Goal: Task Accomplishment & Management: Use online tool/utility

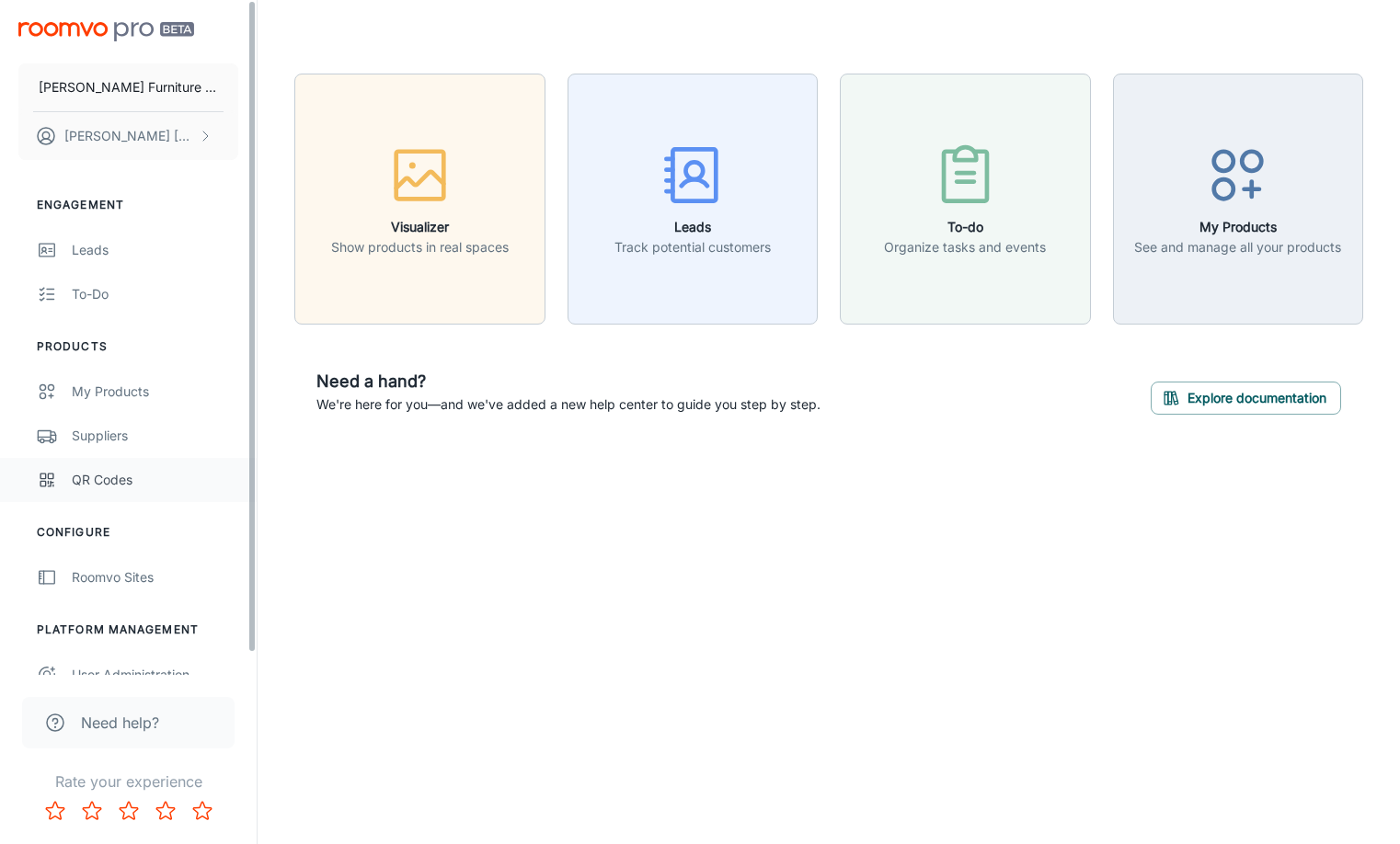
click at [90, 475] on div "QR Codes" at bounding box center [155, 479] width 166 height 20
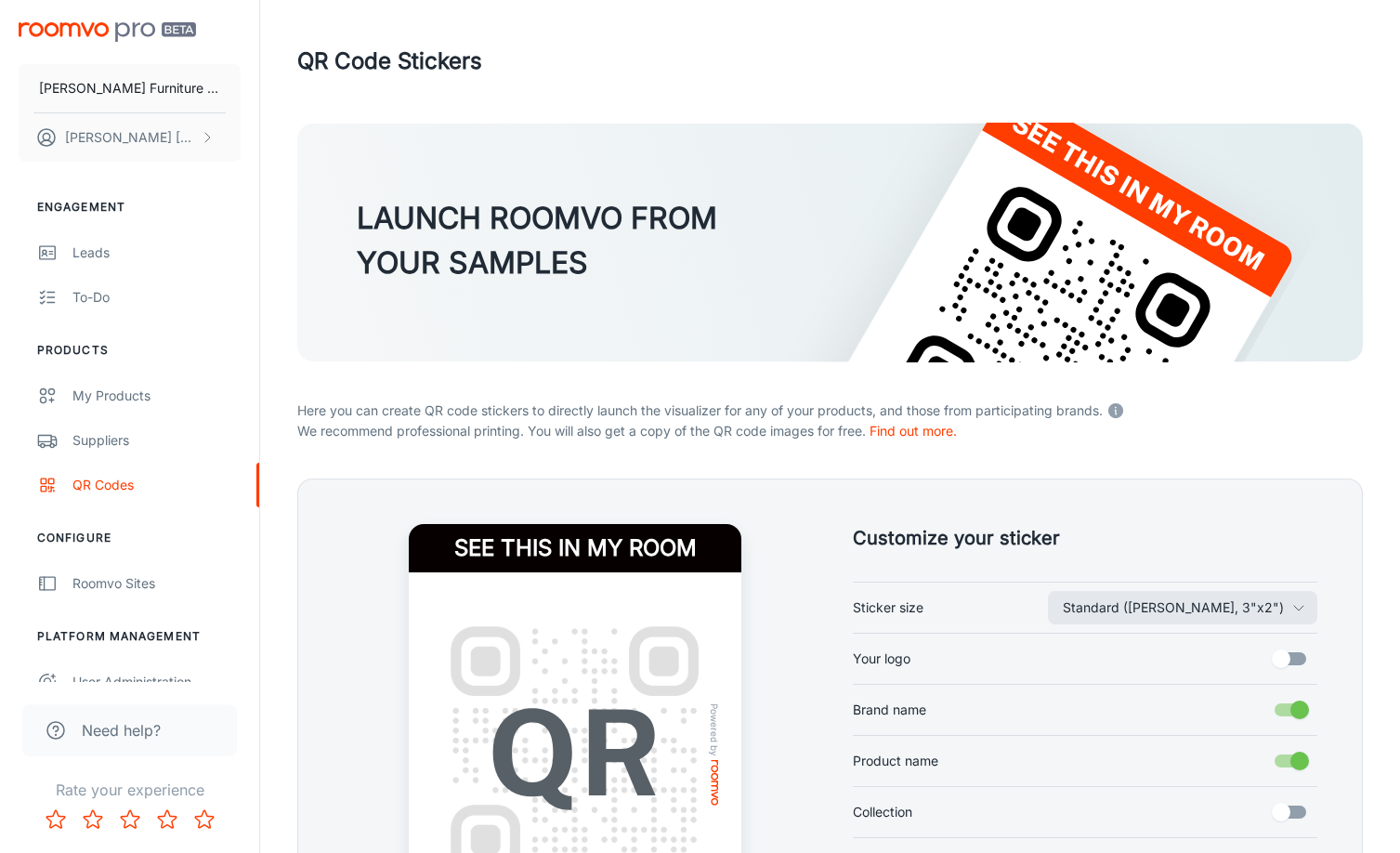
click at [918, 658] on label "Your logo" at bounding box center [1086, 658] width 466 height 35
click at [1228, 658] on input "Your logo" at bounding box center [1281, 658] width 106 height 35
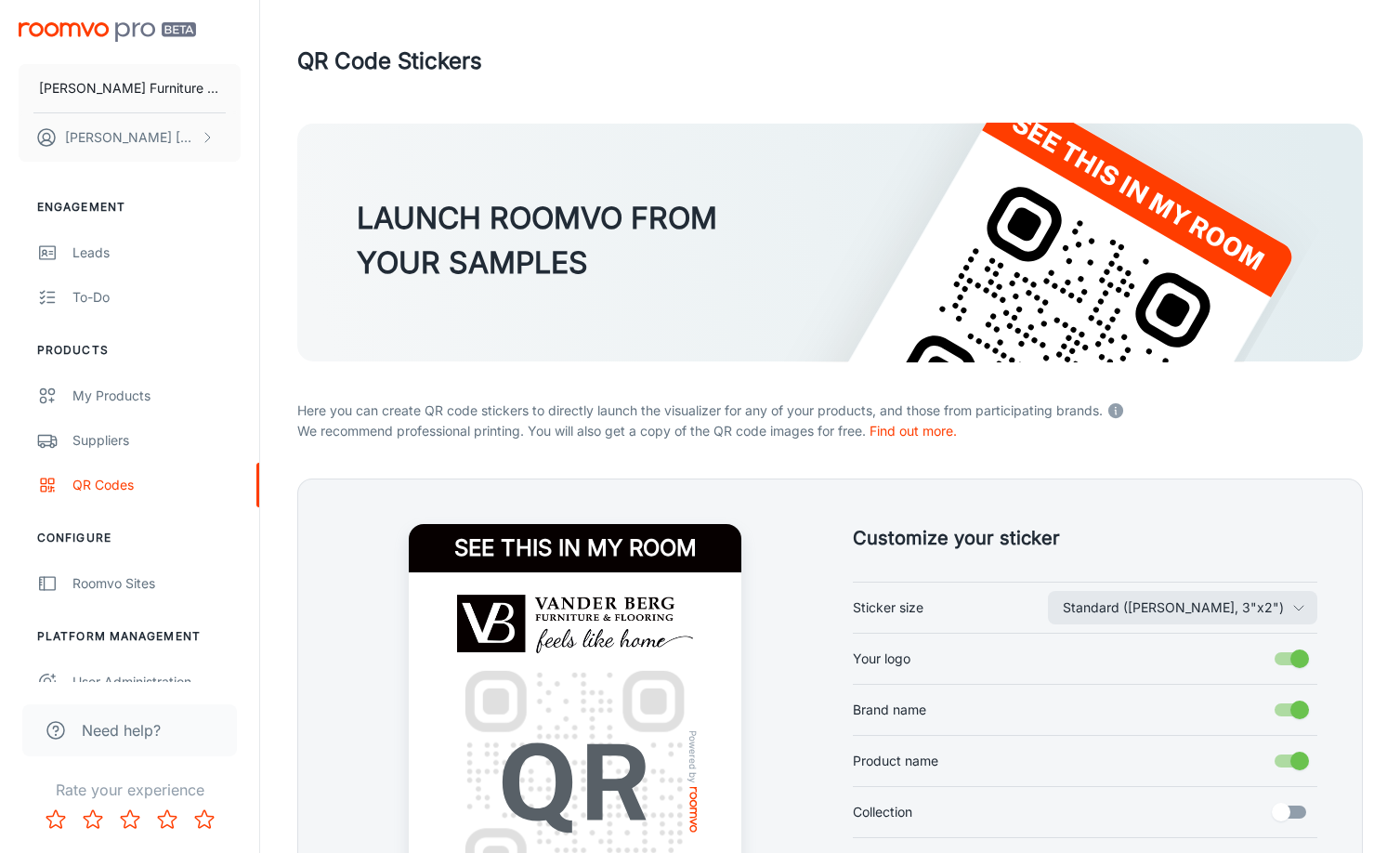
click at [918, 658] on label "Your logo" at bounding box center [1086, 658] width 466 height 35
click at [1247, 658] on input "Your logo" at bounding box center [1300, 658] width 106 height 35
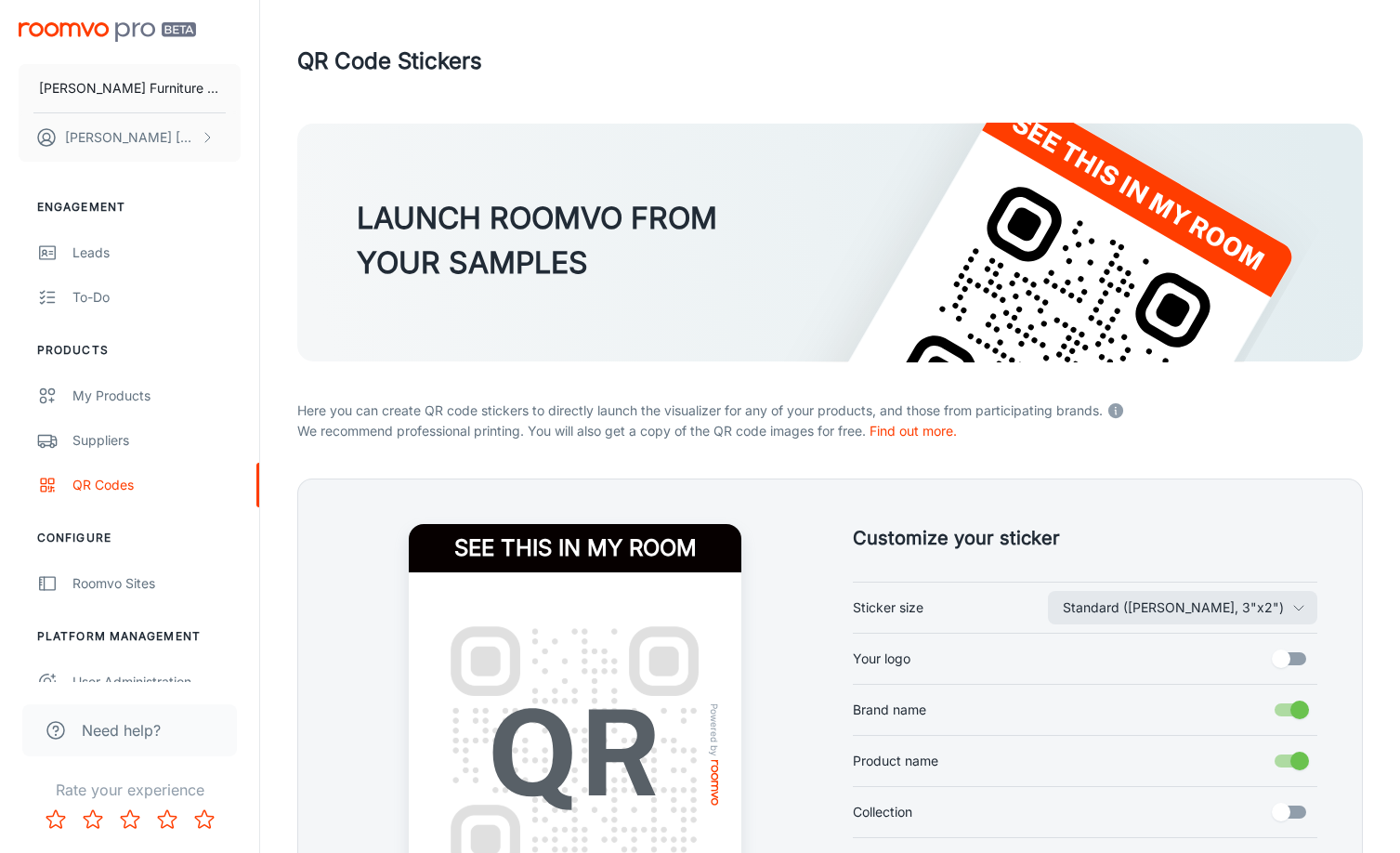
click at [918, 658] on label "Your logo" at bounding box center [1086, 658] width 466 height 35
click at [1228, 658] on input "Your logo" at bounding box center [1281, 658] width 106 height 35
checkbox input "true"
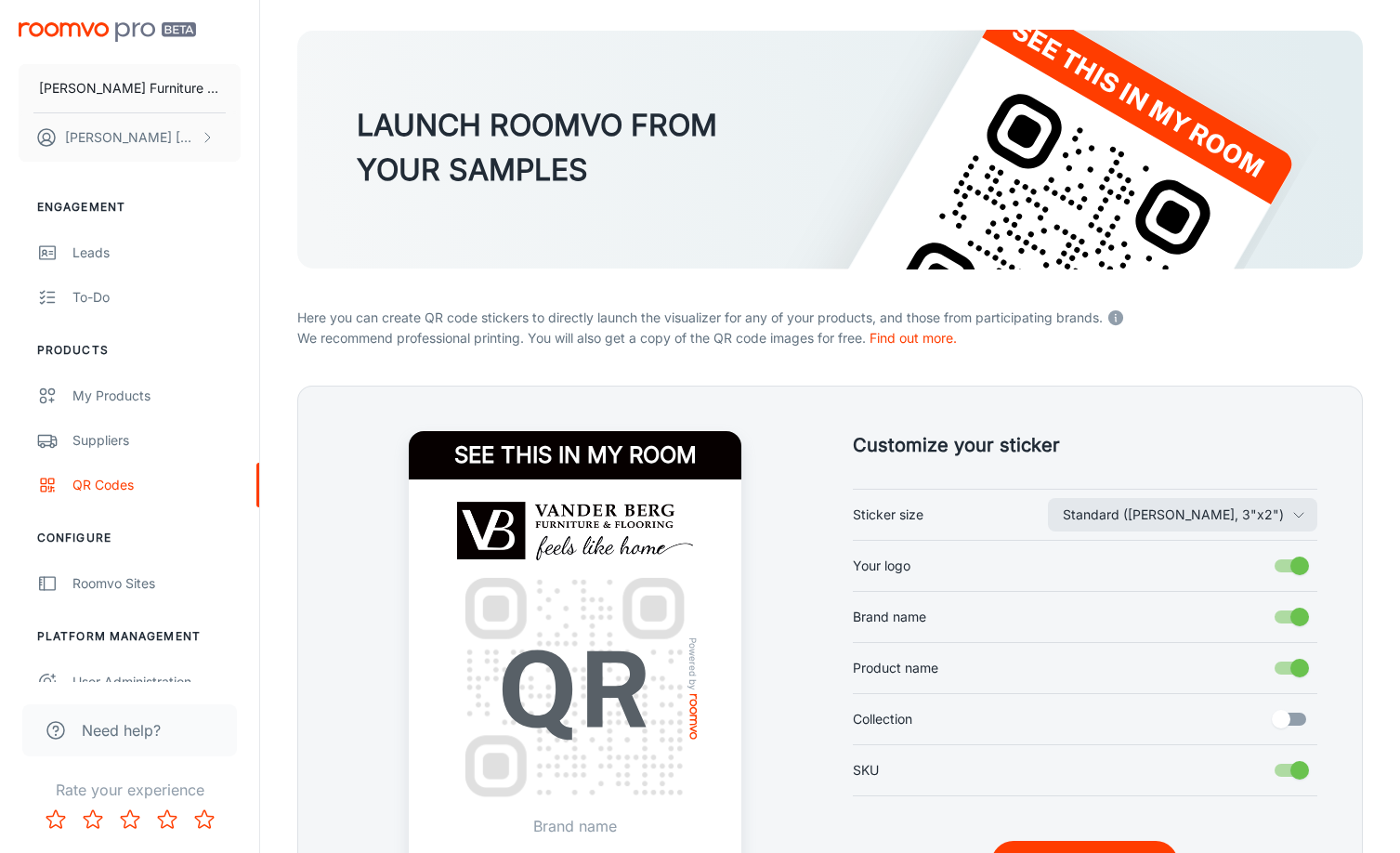
scroll to position [290, 0]
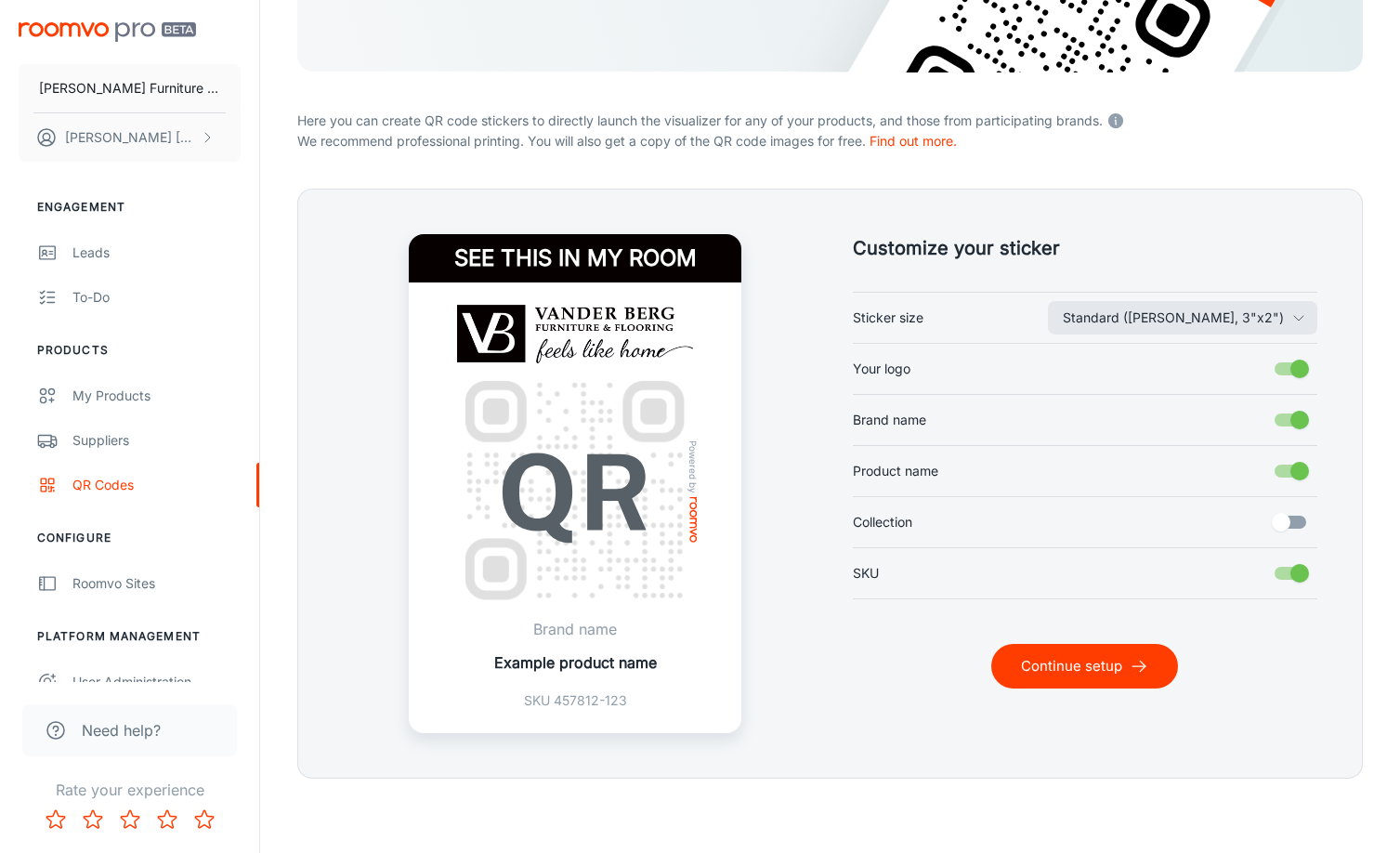
click at [1044, 662] on button "Continue setup" at bounding box center [1085, 665] width 187 height 44
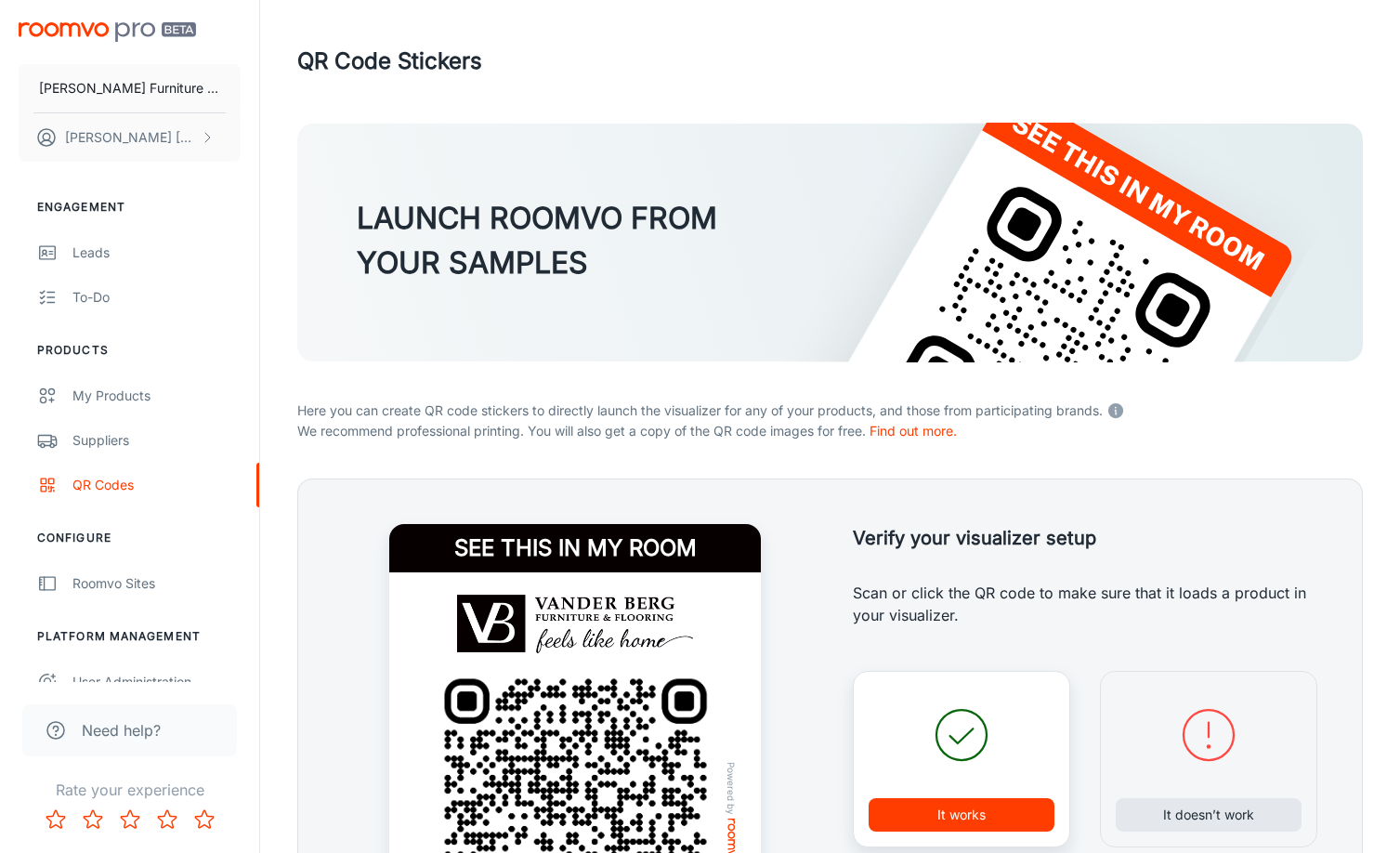
scroll to position [186, 0]
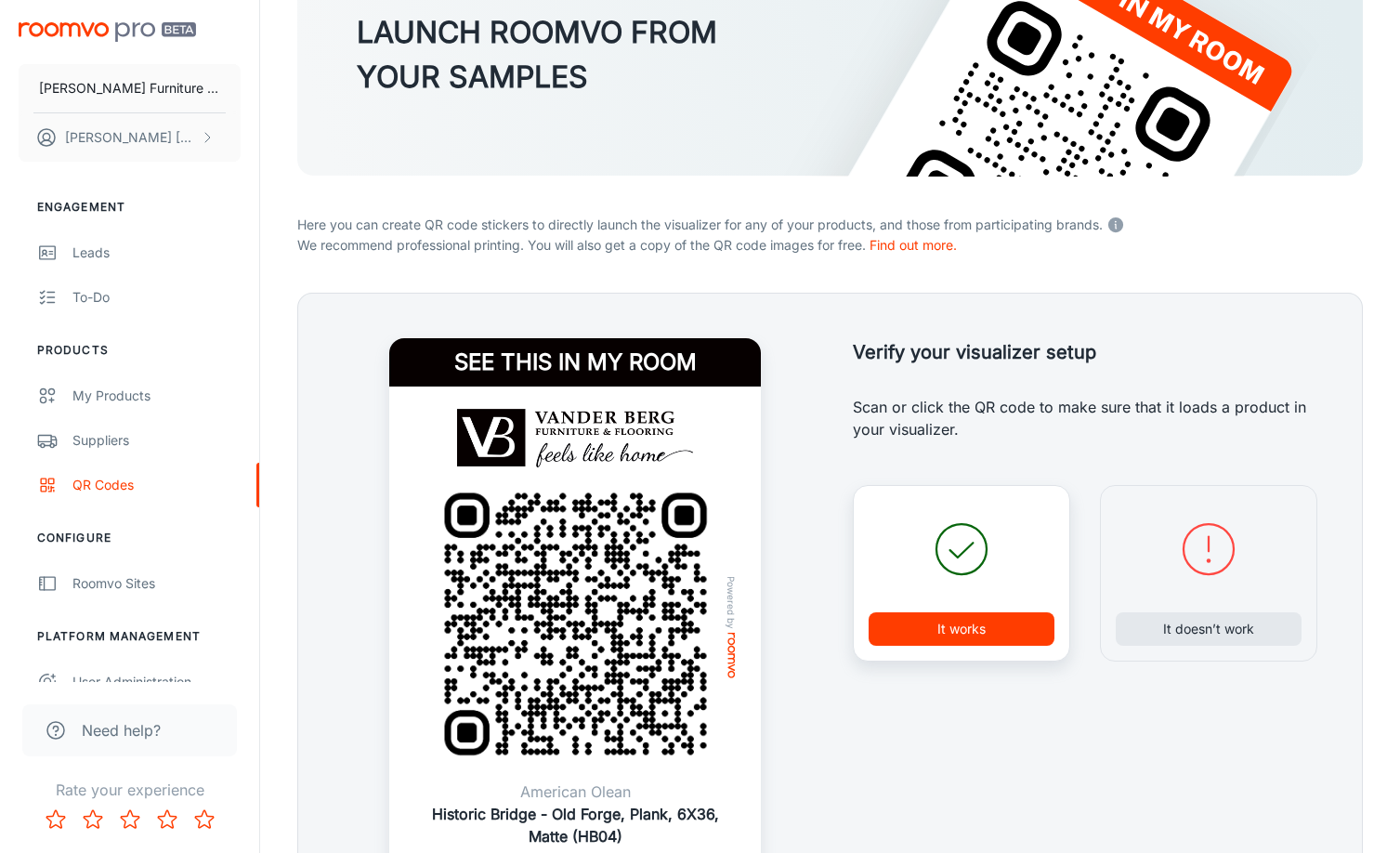
click at [954, 637] on button "It works" at bounding box center [961, 629] width 186 height 33
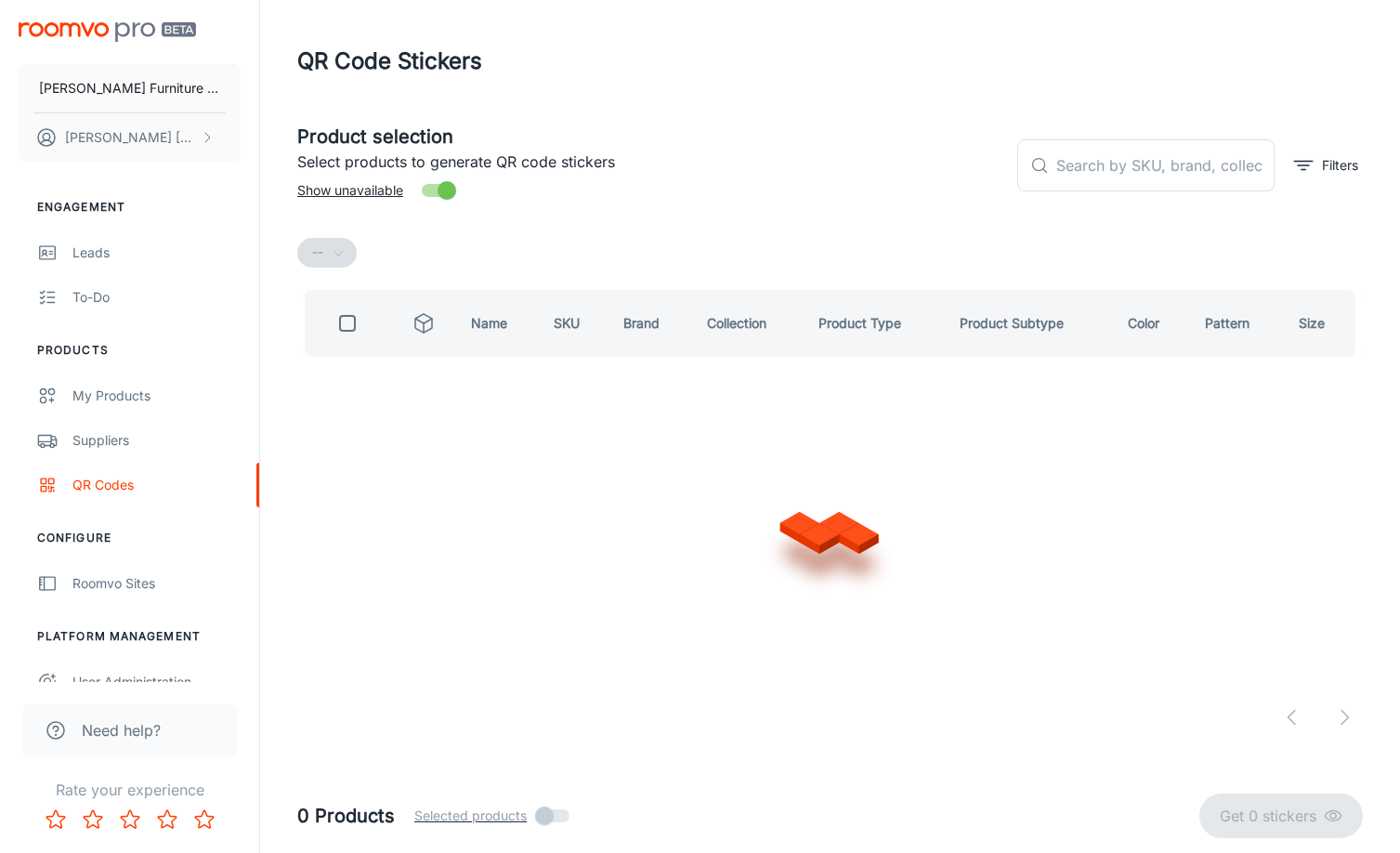
scroll to position [0, 0]
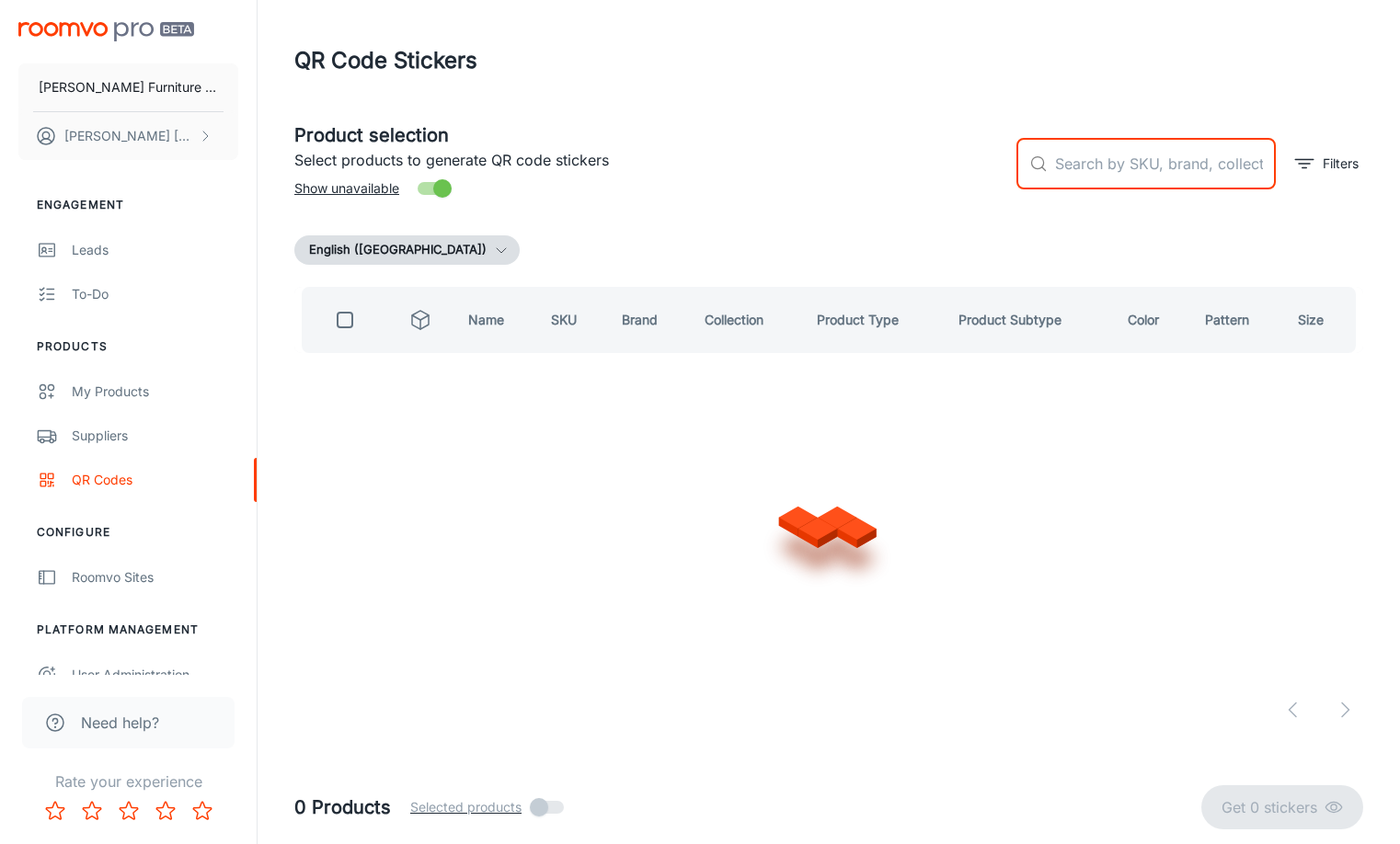
click at [1093, 158] on input "text" at bounding box center [1165, 163] width 221 height 52
type input "lca1"
checkbox input "true"
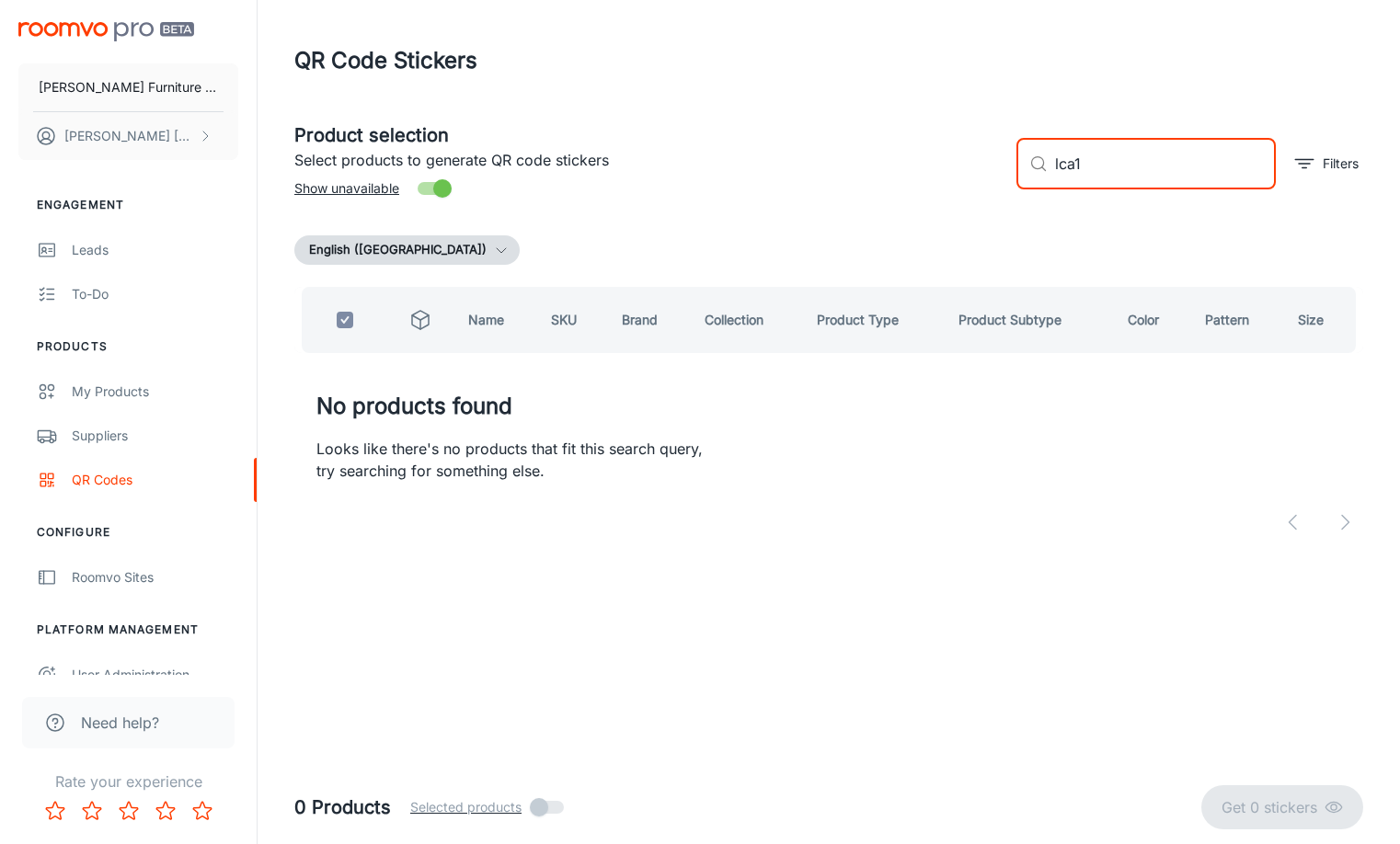
drag, startPoint x: 1093, startPoint y: 158, endPoint x: 1008, endPoint y: 158, distance: 85.0
click at [1008, 158] on div "​ lca1 ​ Filters" at bounding box center [1182, 157] width 362 height 99
drag, startPoint x: 1026, startPoint y: 155, endPoint x: 969, endPoint y: 155, distance: 57.0
click at [969, 155] on div "Product selection Select products to generate QR code stickers Show unavailable…" at bounding box center [821, 157] width 1084 height 99
type input "F"
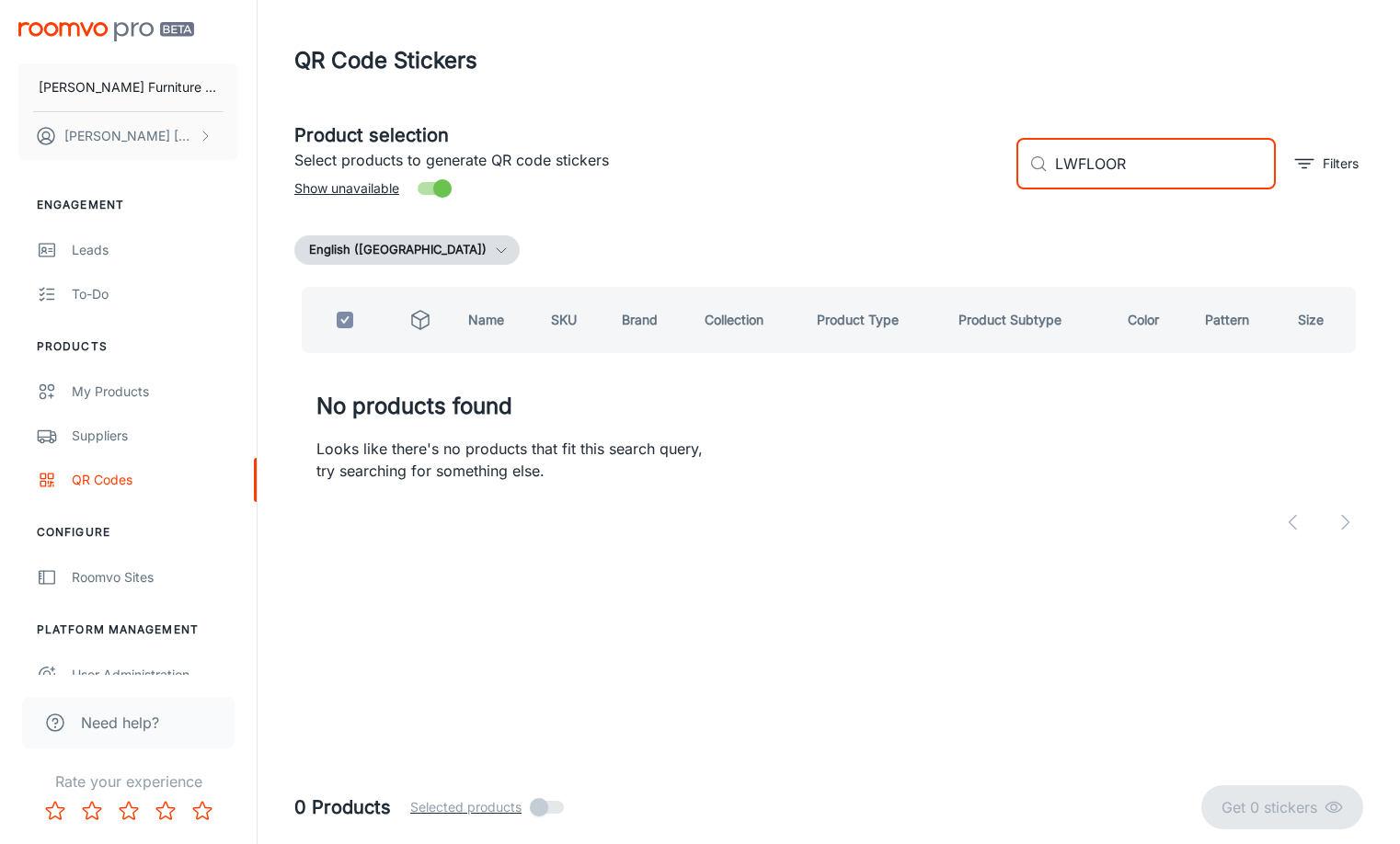
click at [1084, 165] on input "LWFLOOR" at bounding box center [1165, 163] width 221 height 52
drag, startPoint x: 1158, startPoint y: 169, endPoint x: 973, endPoint y: 177, distance: 185.2
click at [973, 177] on div "Product selection Select products to generate QR code stickers Show unavailable…" at bounding box center [821, 157] width 1084 height 99
type input "W"
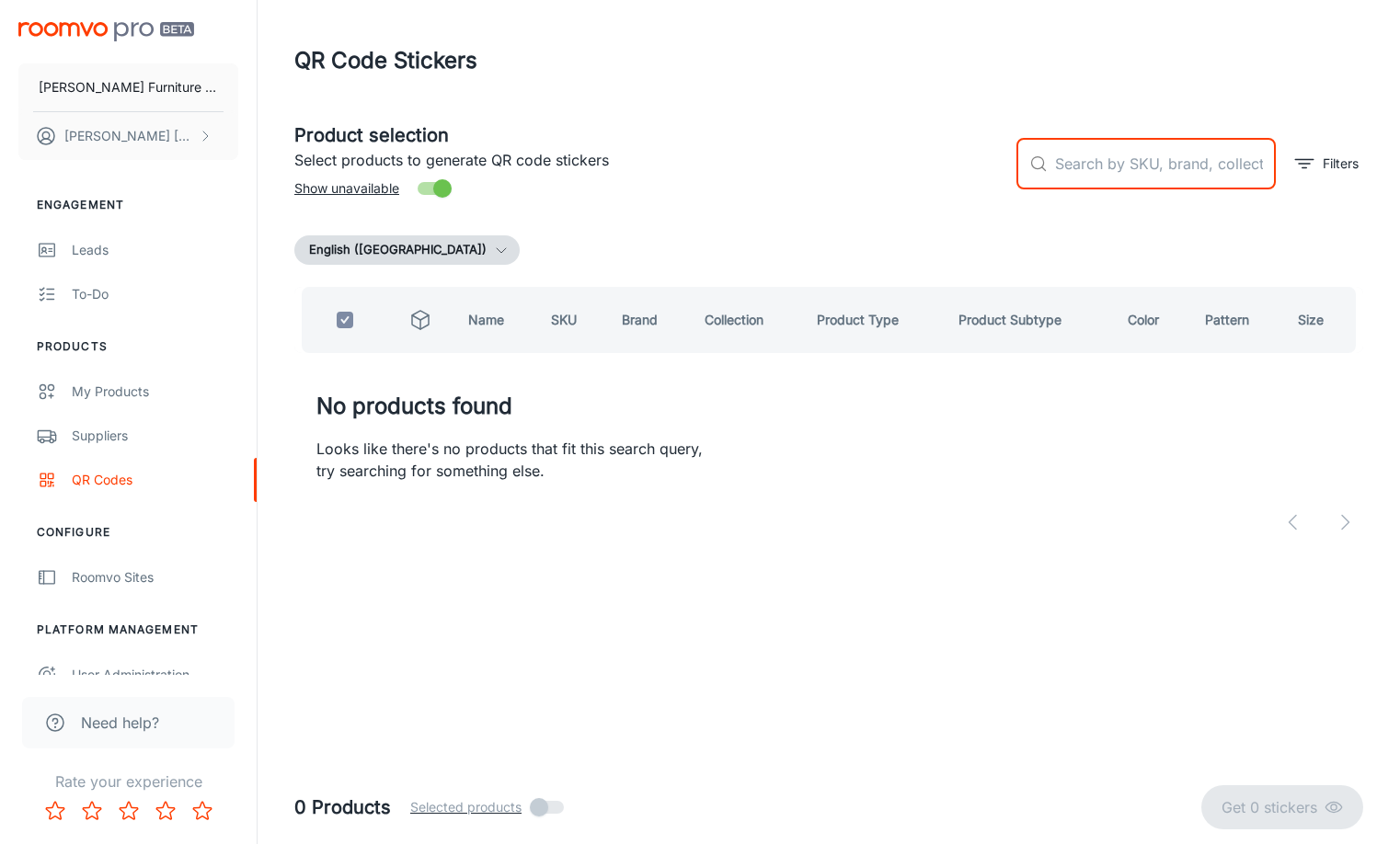
checkbox input "false"
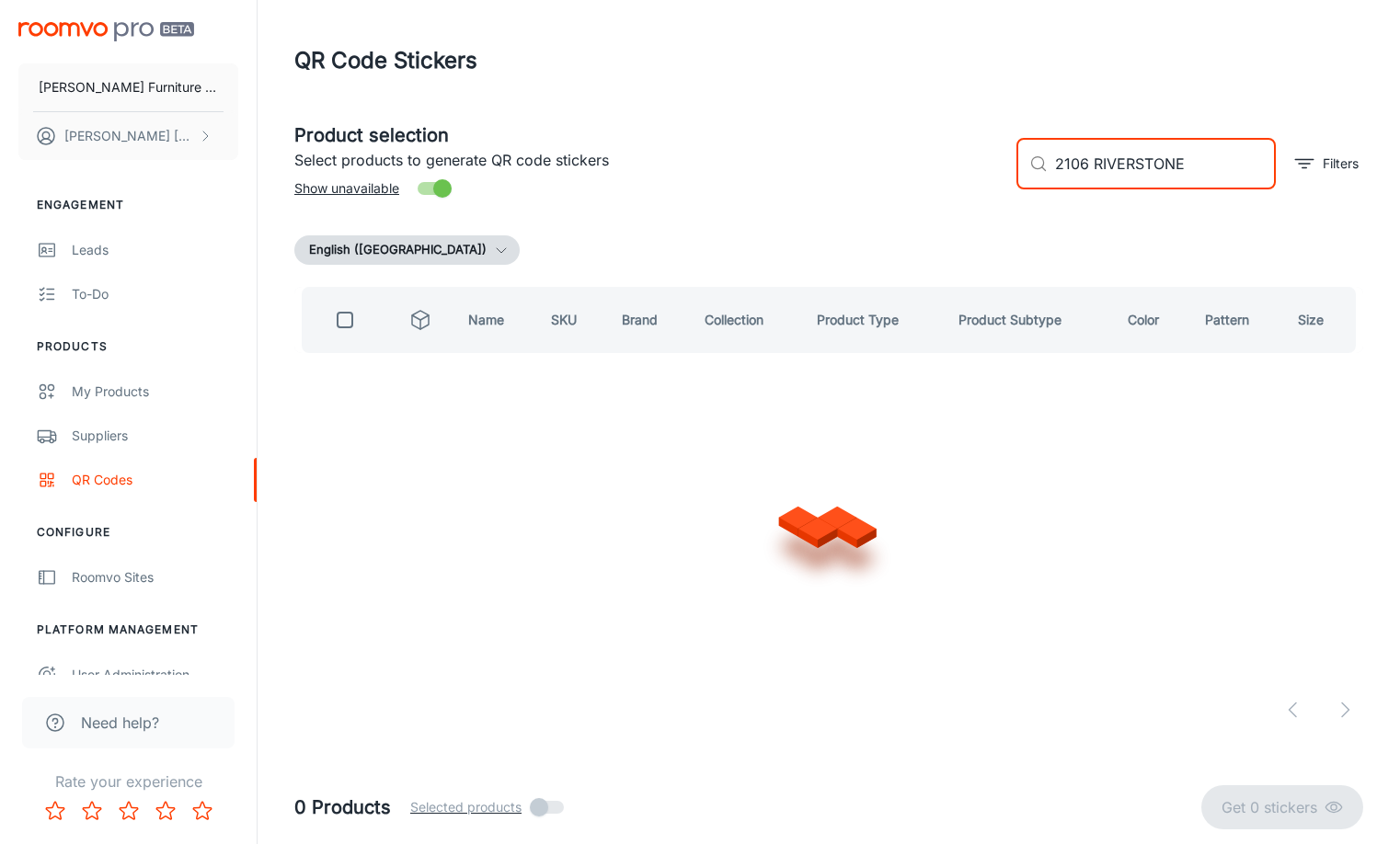
type input "2106 RIVERSTONE"
checkbox input "true"
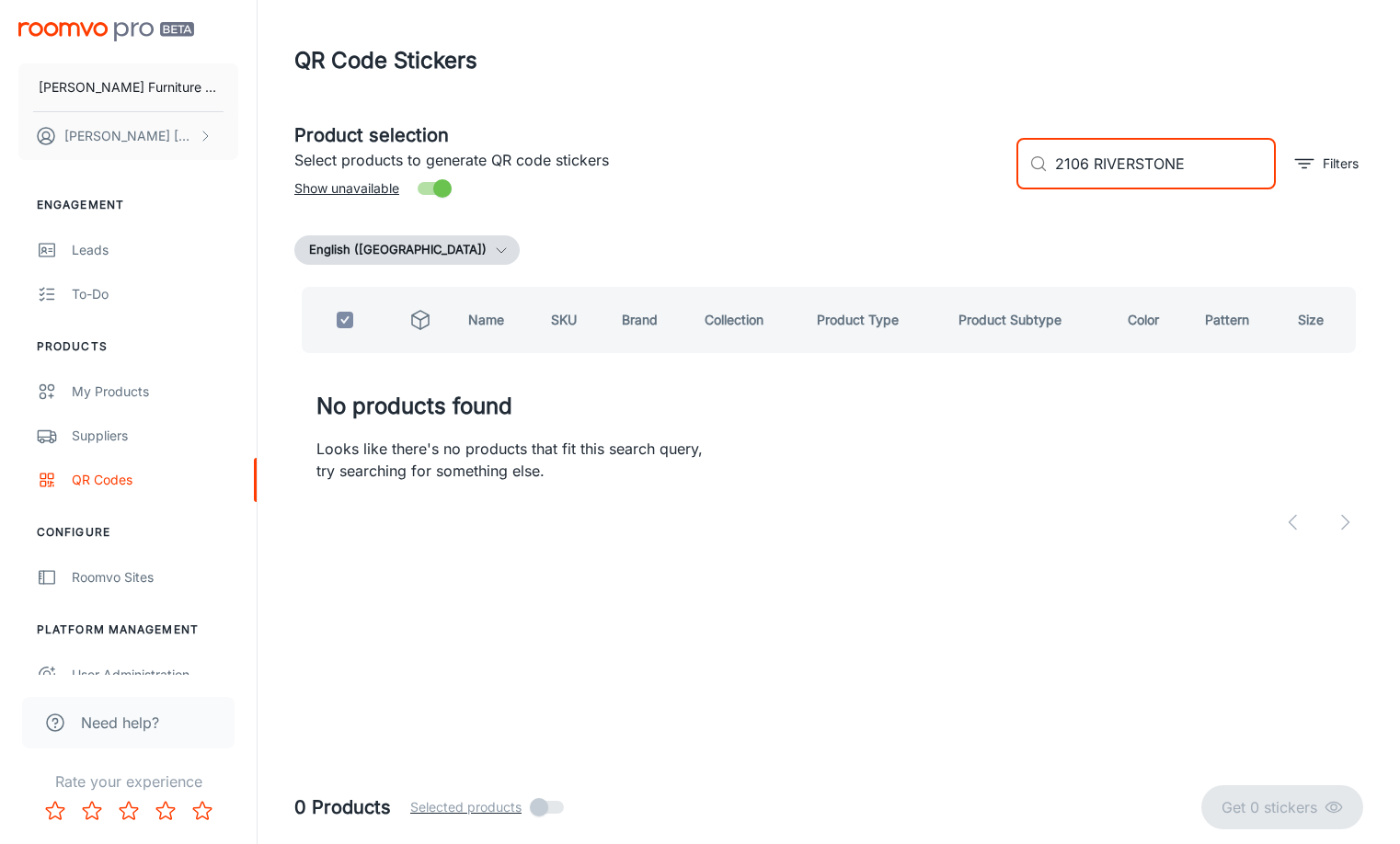
click at [1115, 161] on input "2106 RIVERSTONE" at bounding box center [1165, 163] width 221 height 52
drag, startPoint x: 1115, startPoint y: 161, endPoint x: 1008, endPoint y: 162, distance: 107.0
click at [1008, 162] on div "​ 2106 ​ Filters" at bounding box center [1182, 157] width 362 height 99
paste input "RIVERSTONE"
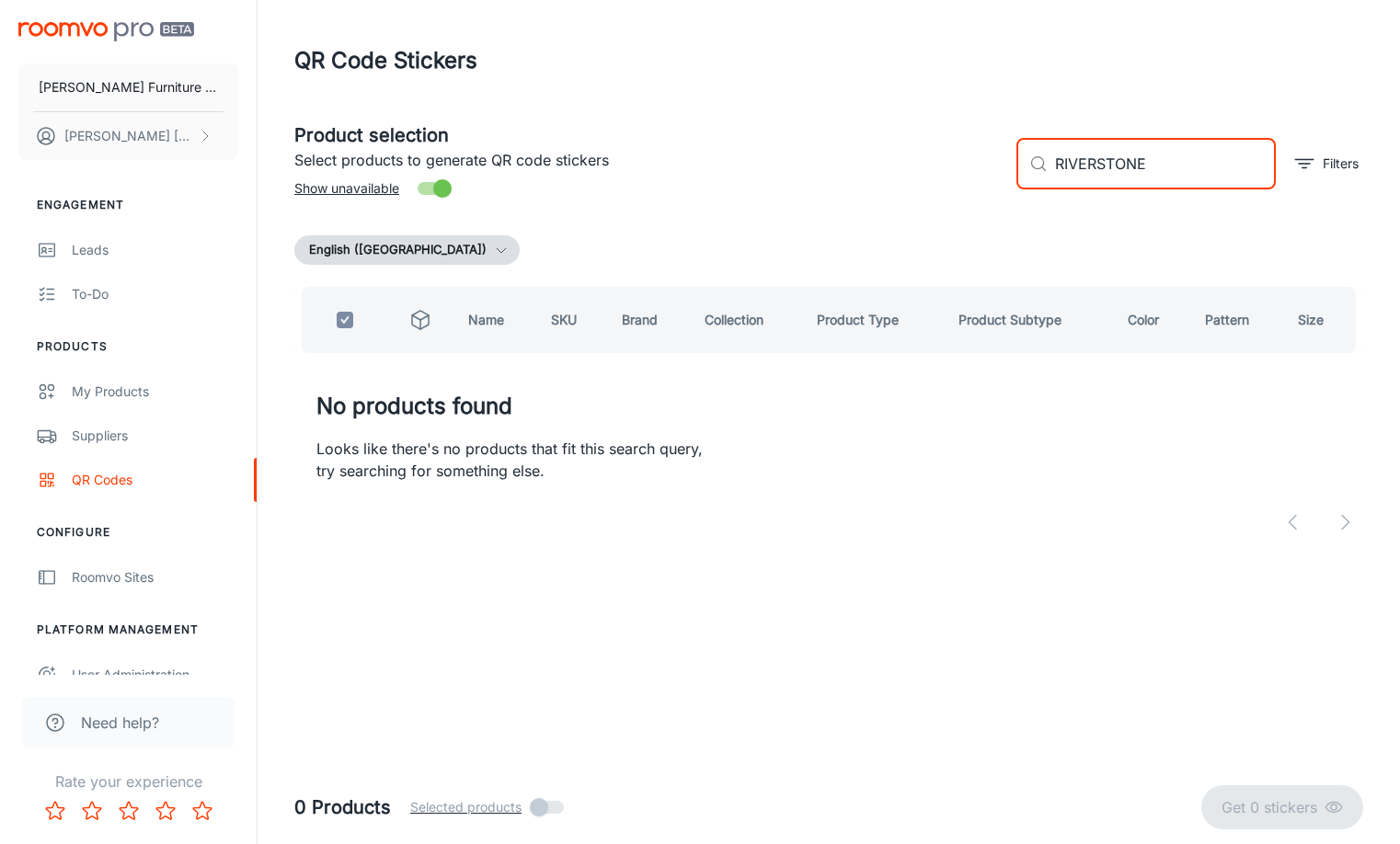
type input "RIVERSTONE"
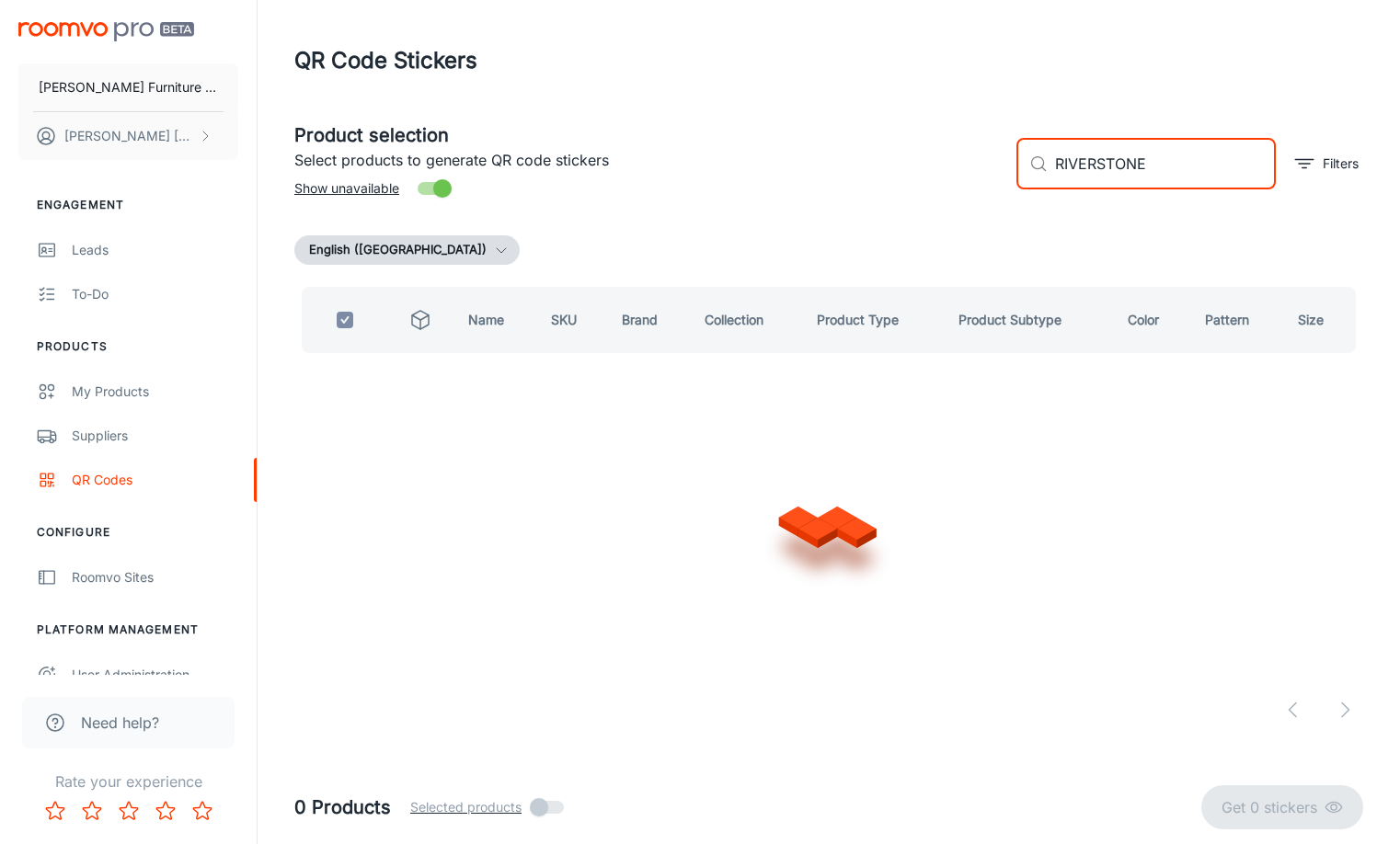
checkbox input "false"
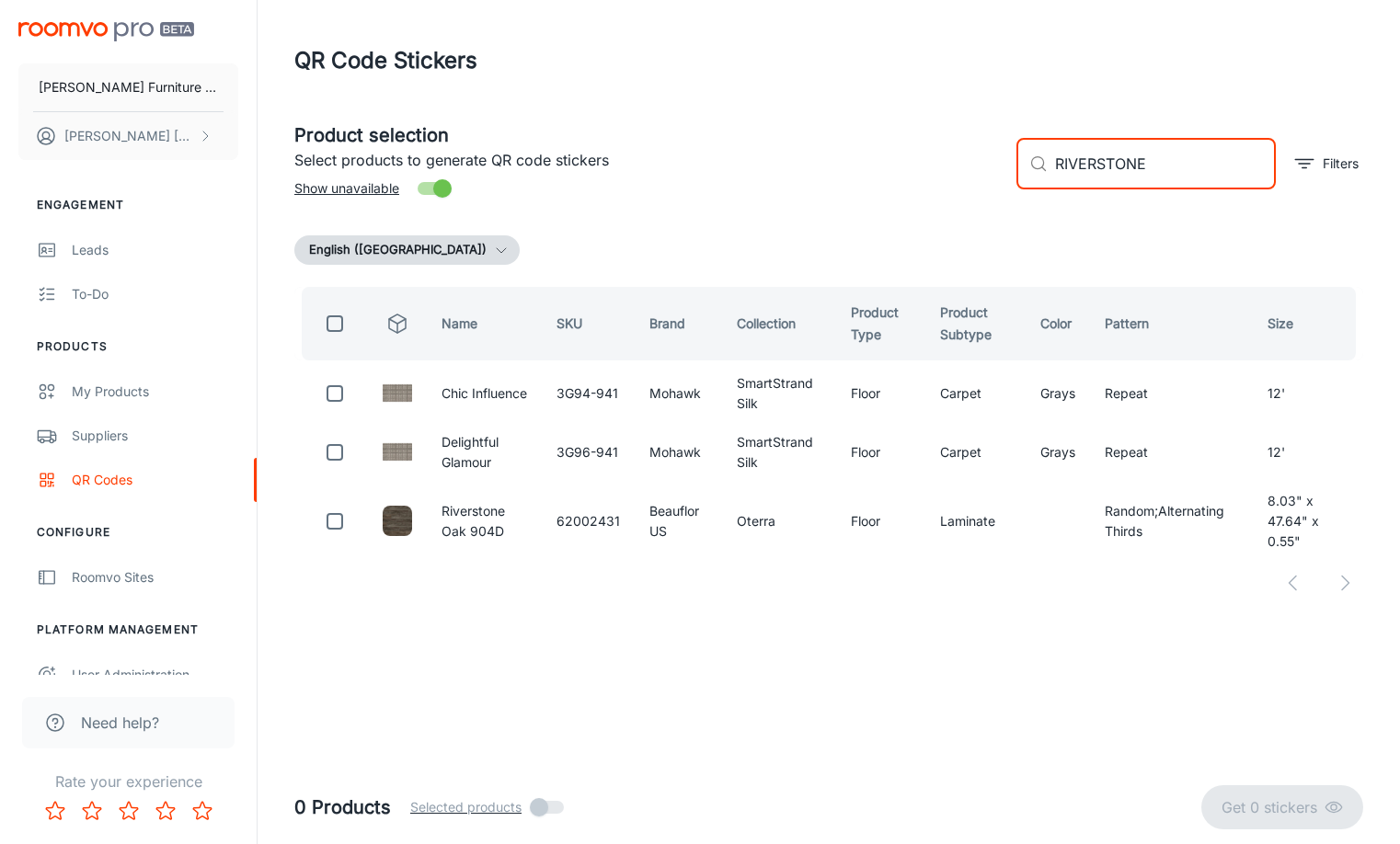
click at [1129, 159] on input "RIVERSTONE" at bounding box center [1165, 163] width 221 height 52
type input "L"
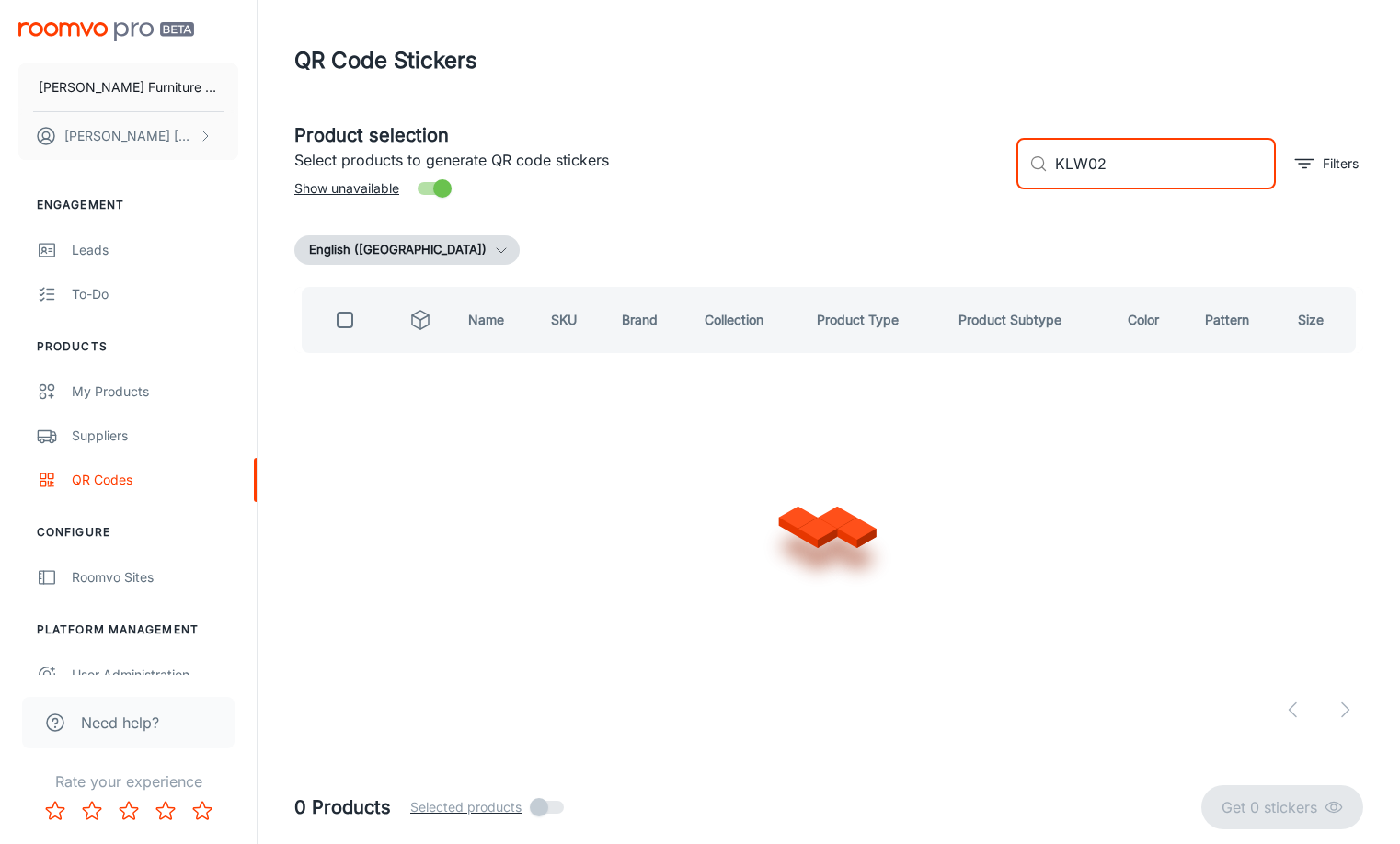
type input "KLW02"
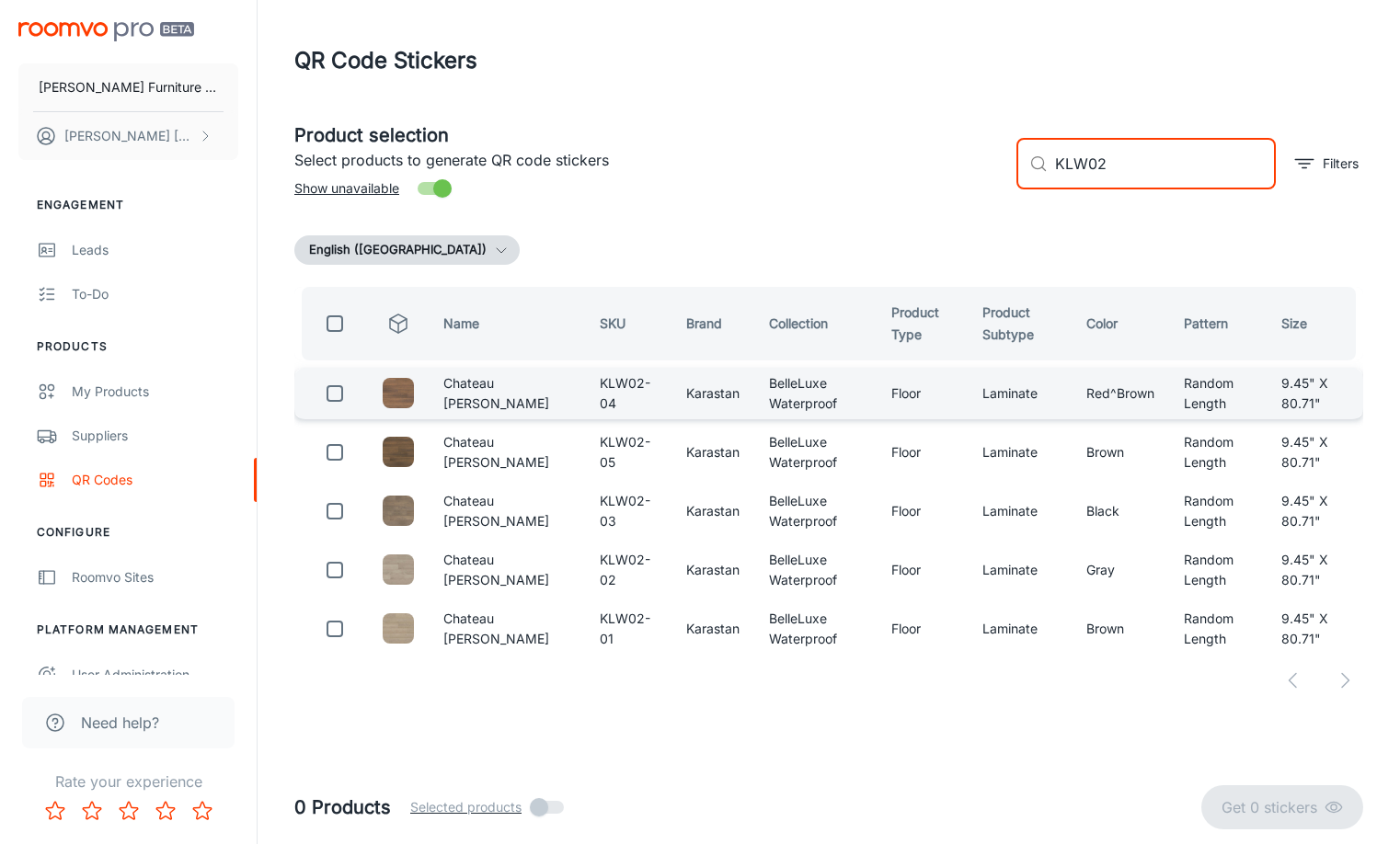
click at [332, 394] on input "checkbox" at bounding box center [335, 394] width 37 height 37
checkbox input "true"
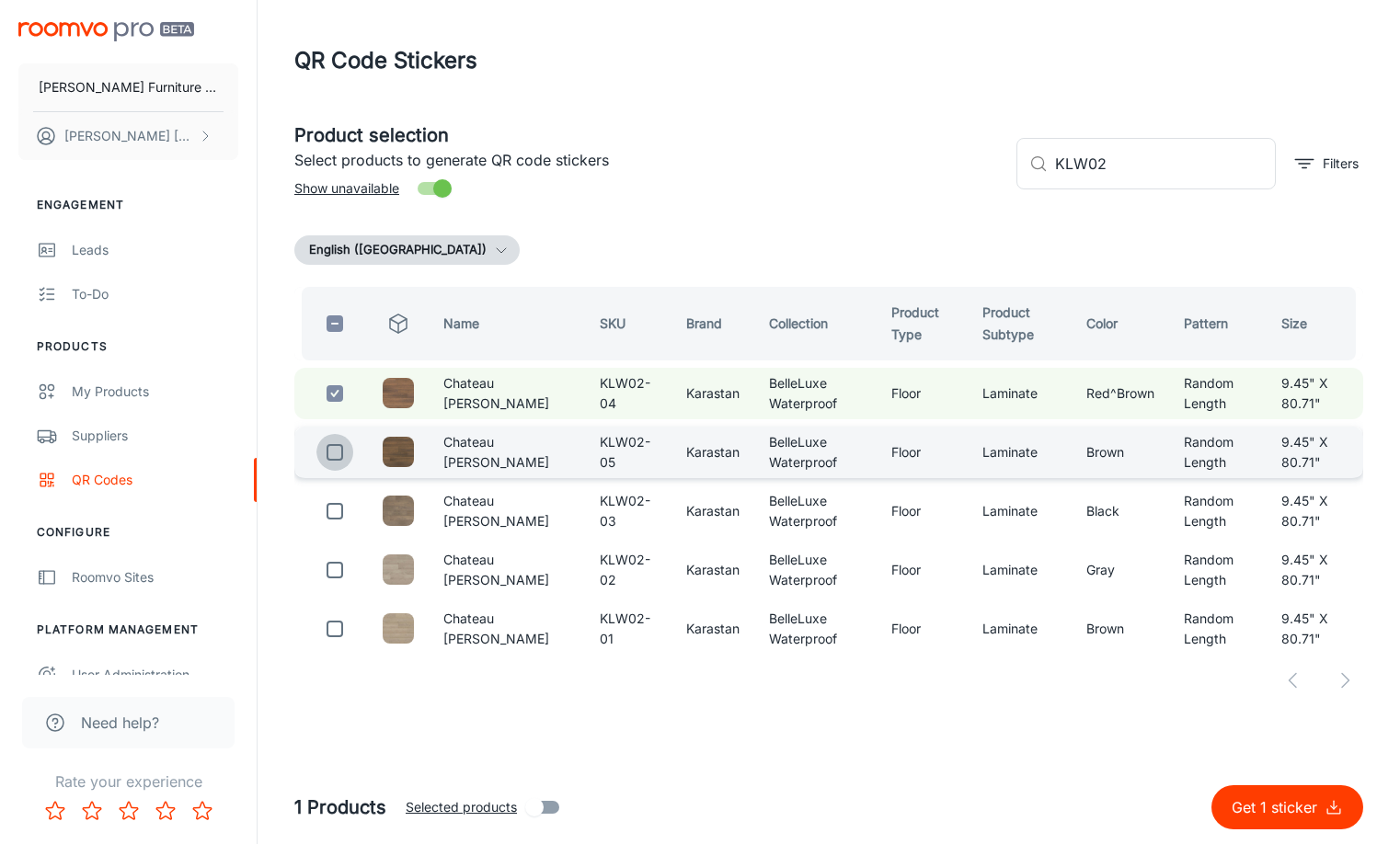
click at [330, 456] on input "checkbox" at bounding box center [335, 452] width 37 height 37
checkbox input "true"
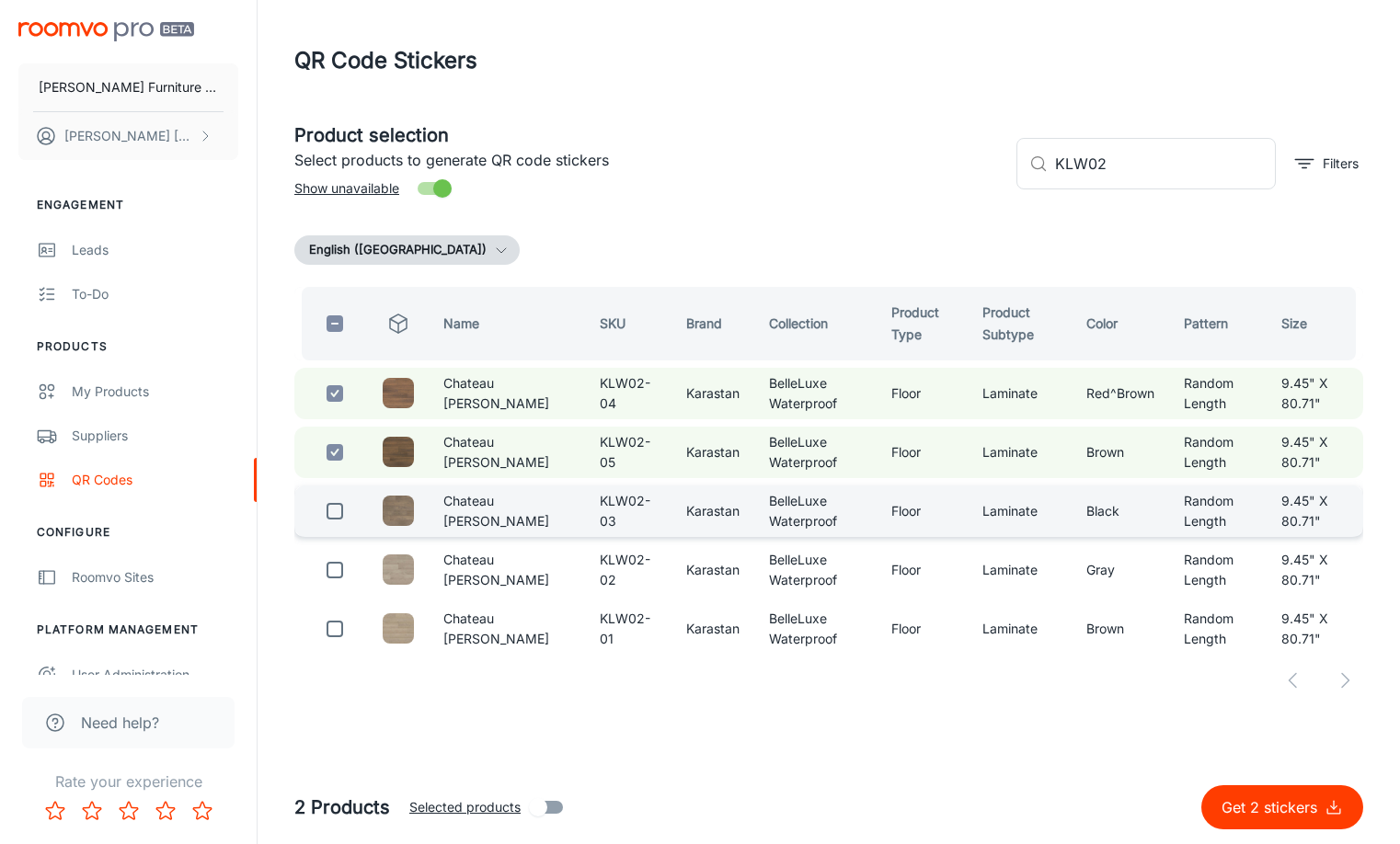
click at [327, 518] on input "checkbox" at bounding box center [335, 511] width 37 height 37
checkbox input "true"
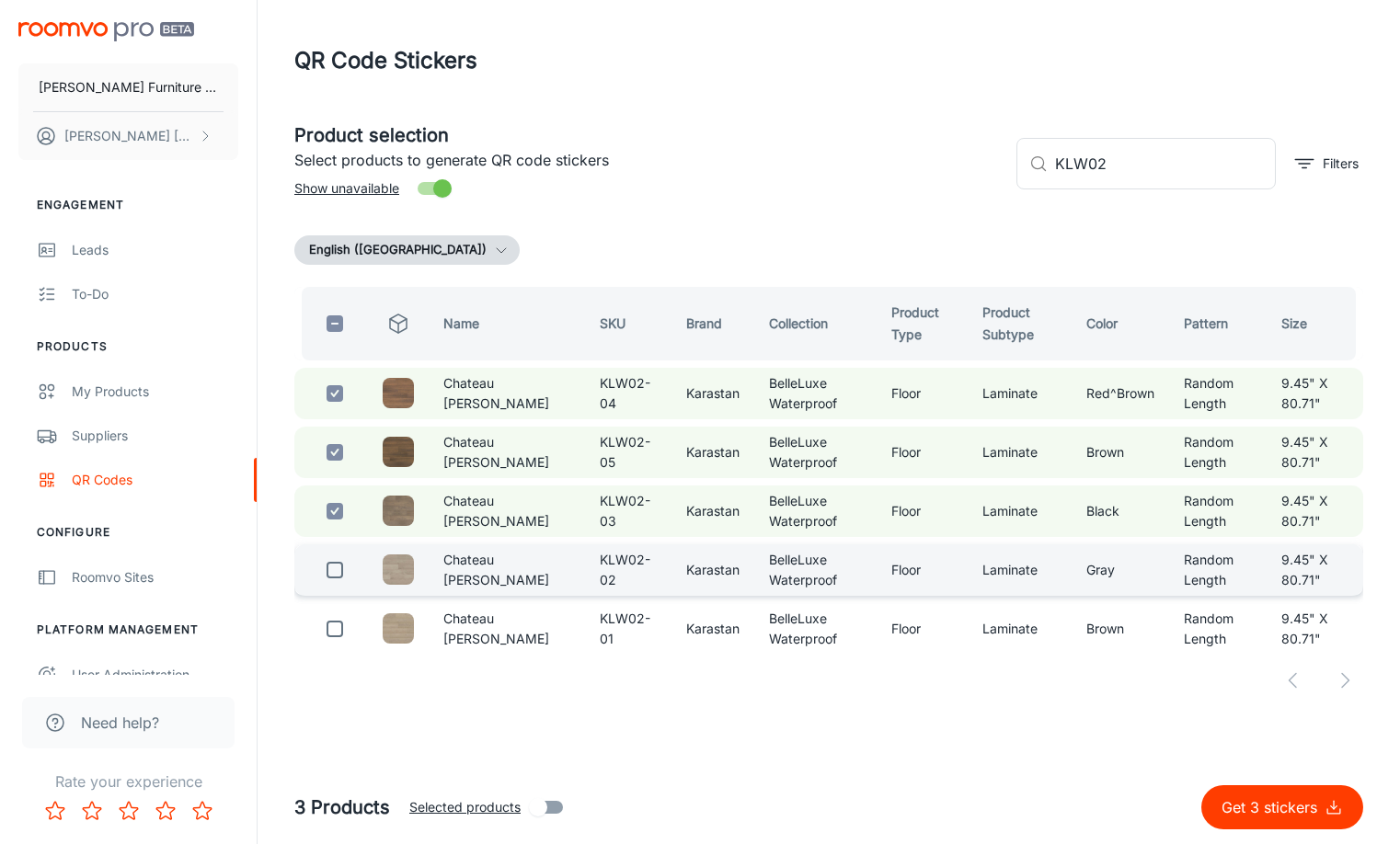
click at [331, 579] on input "checkbox" at bounding box center [335, 570] width 37 height 37
checkbox input "true"
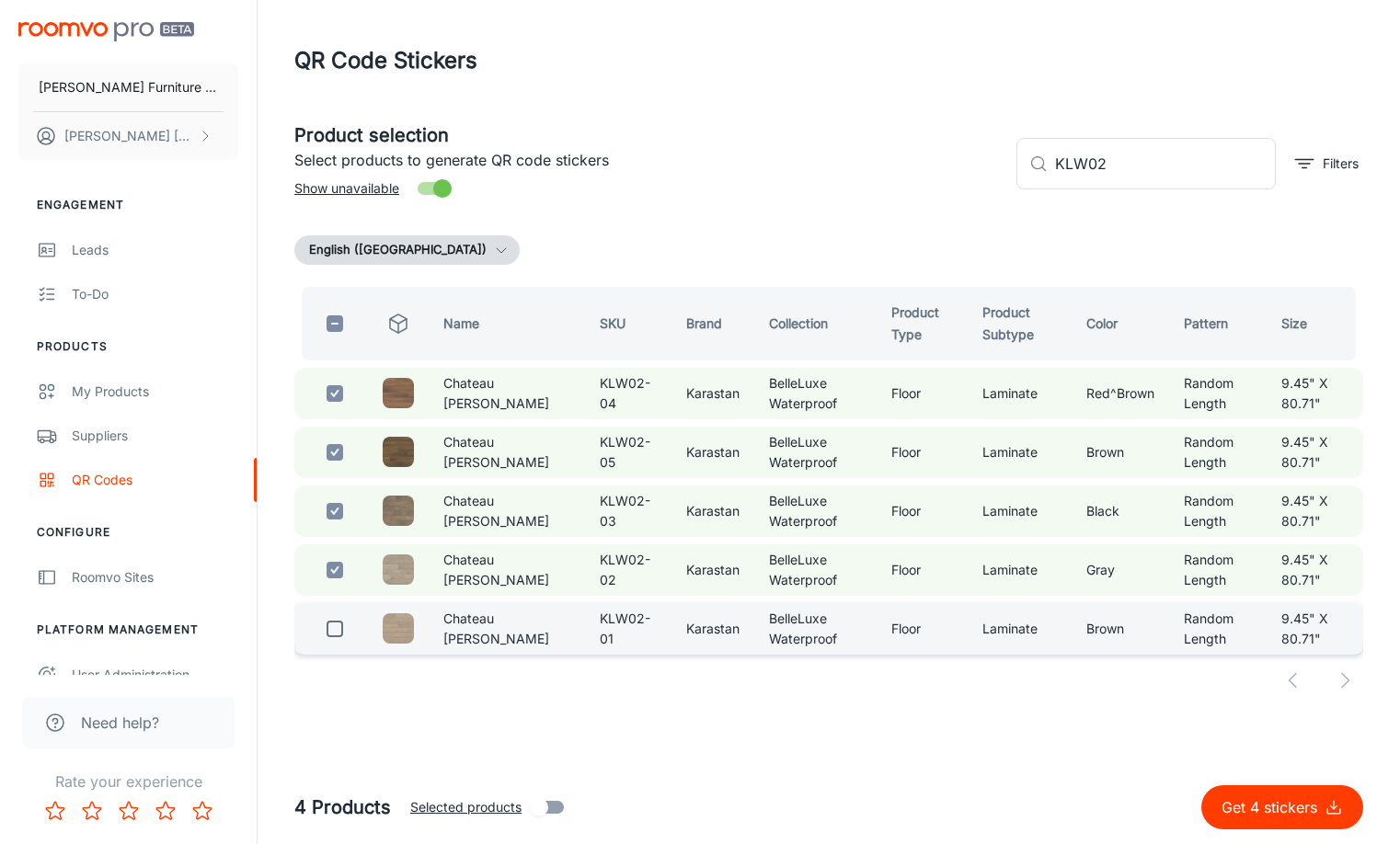
click at [335, 629] on input "checkbox" at bounding box center [335, 629] width 37 height 37
checkbox input "true"
click at [1269, 809] on p "Get 5 stickers" at bounding box center [1273, 807] width 103 height 22
checkbox input "false"
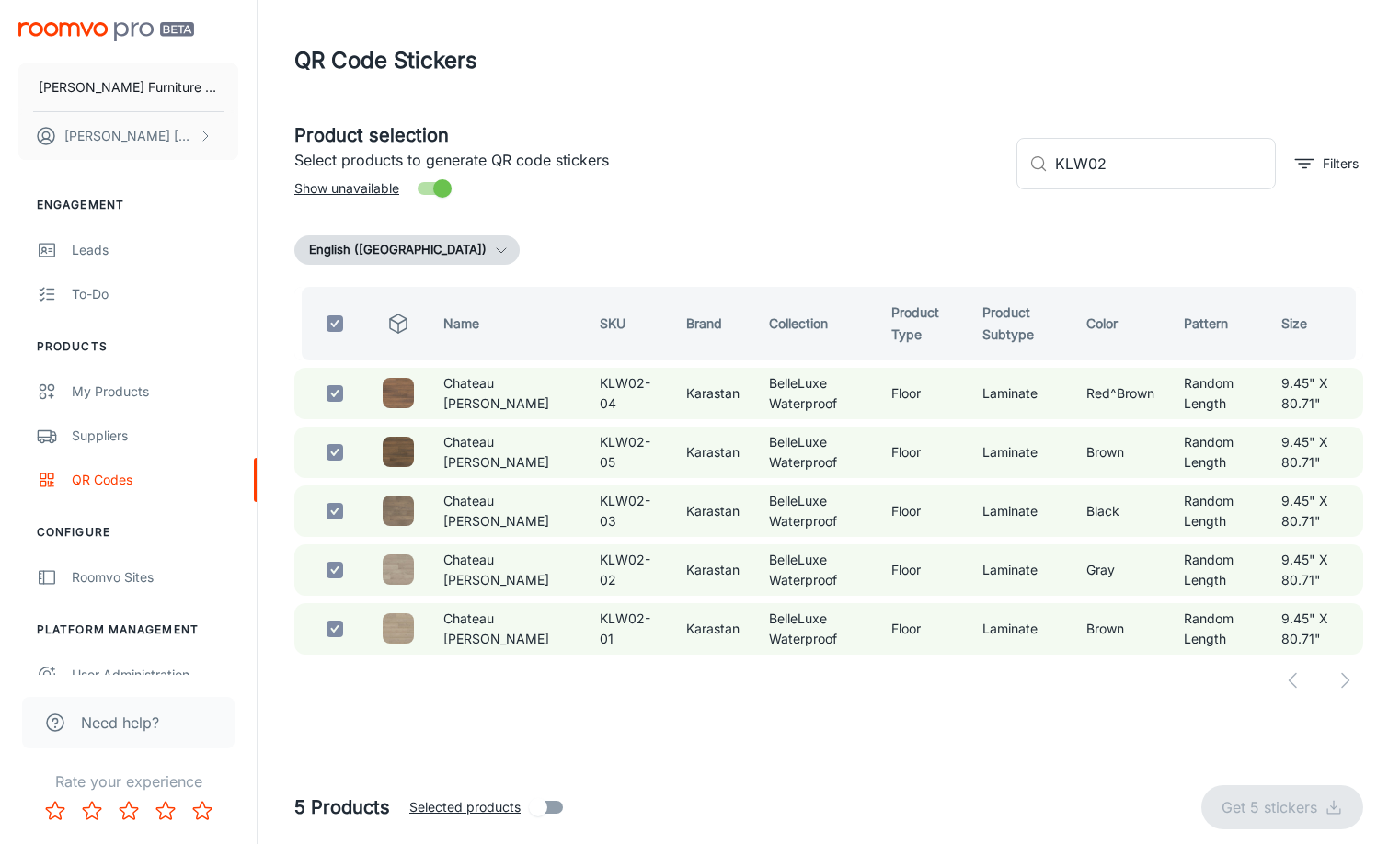
checkbox input "false"
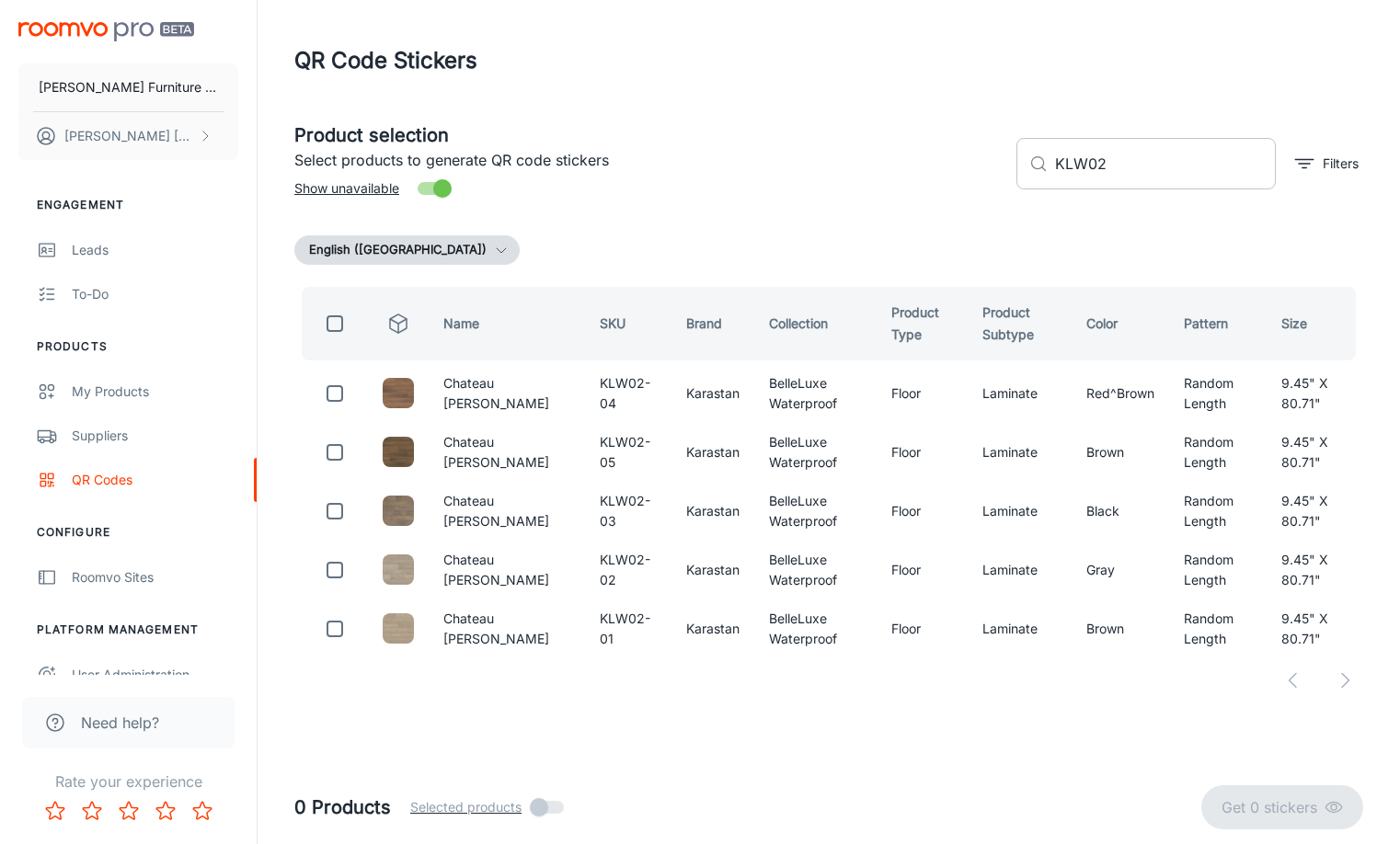
click at [1135, 163] on input "KLW02" at bounding box center [1165, 163] width 221 height 52
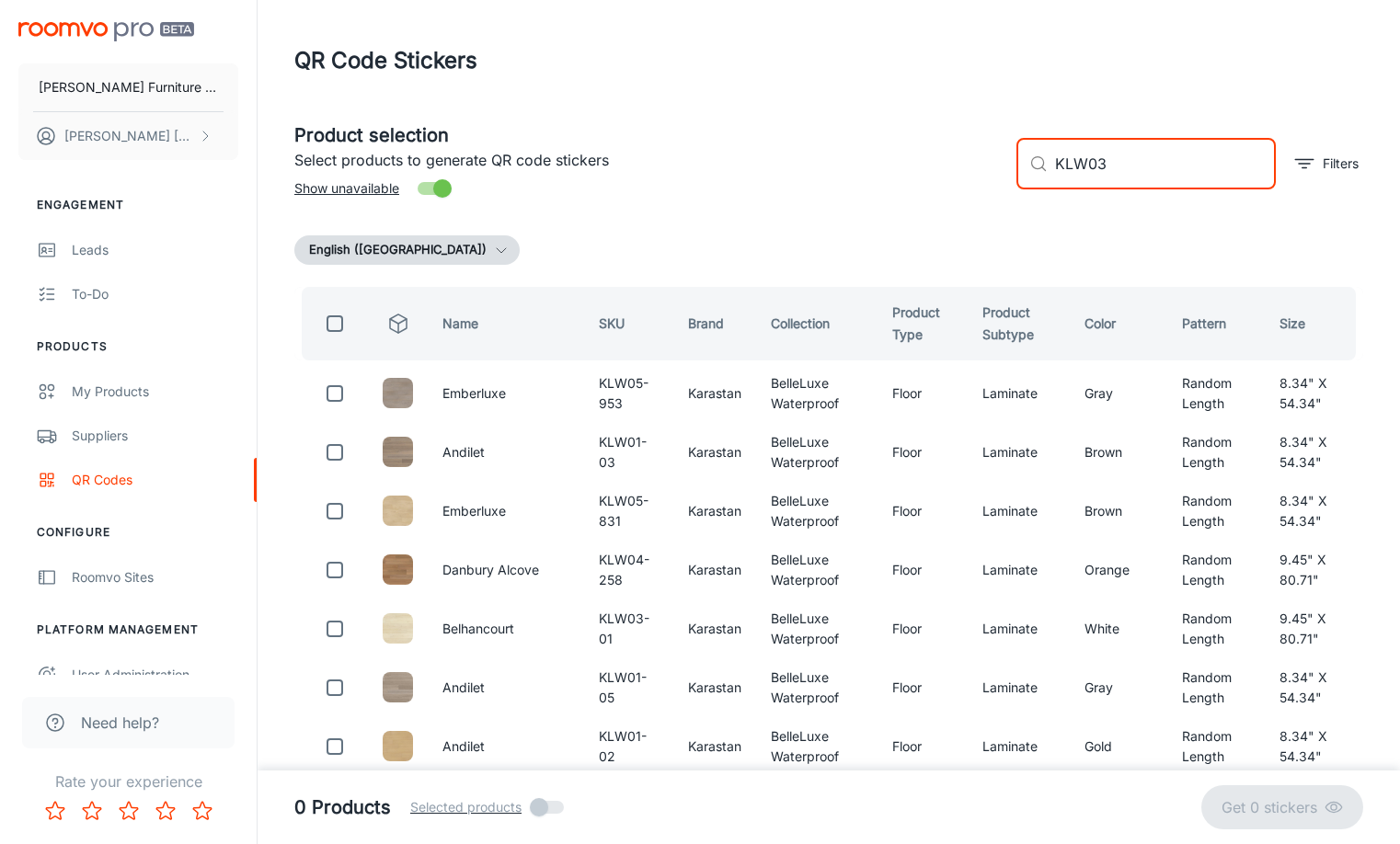
type input "KLW03"
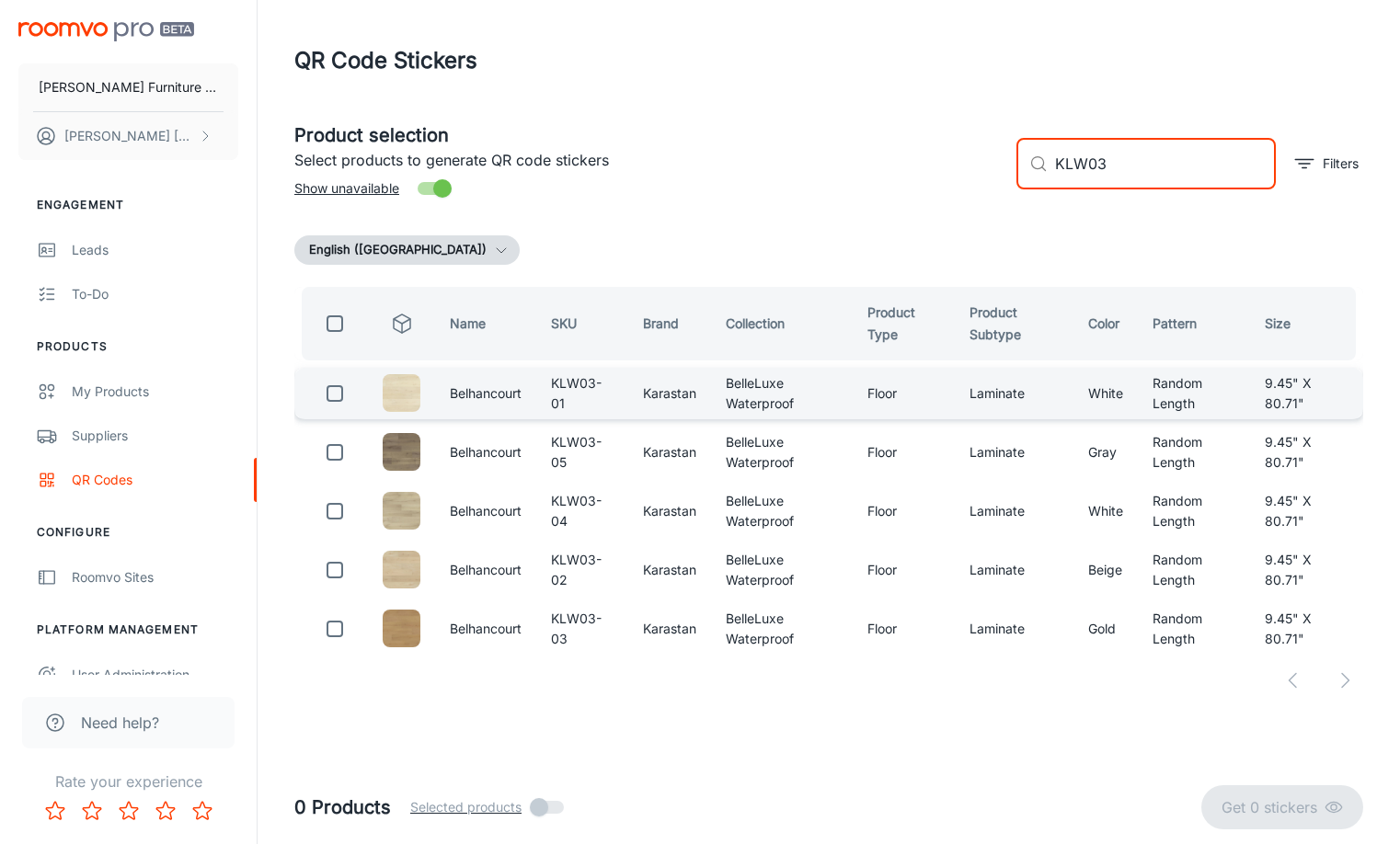
click at [341, 395] on input "checkbox" at bounding box center [335, 394] width 37 height 37
checkbox input "true"
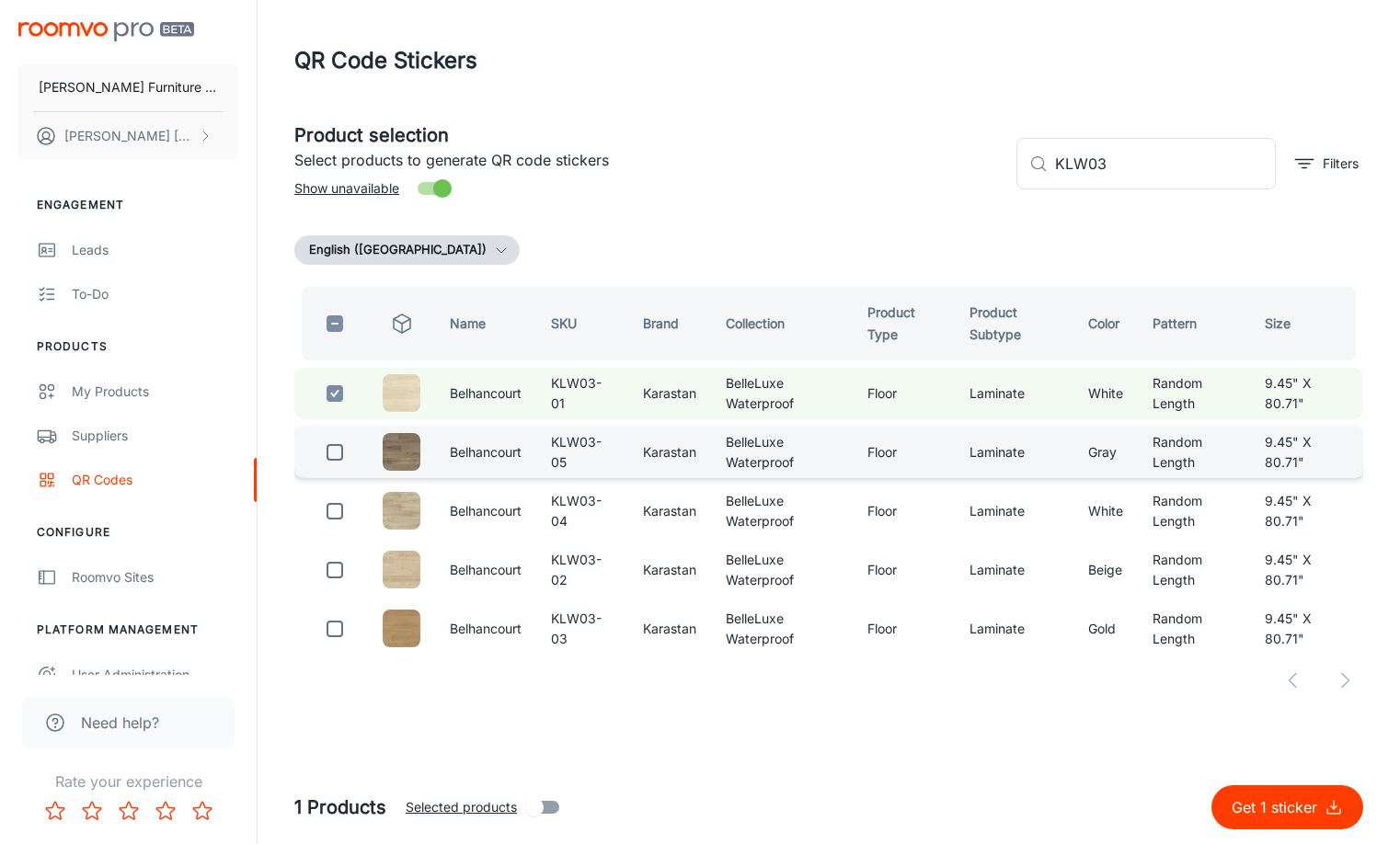
click at [331, 462] on input "checkbox" at bounding box center [335, 452] width 37 height 37
checkbox input "true"
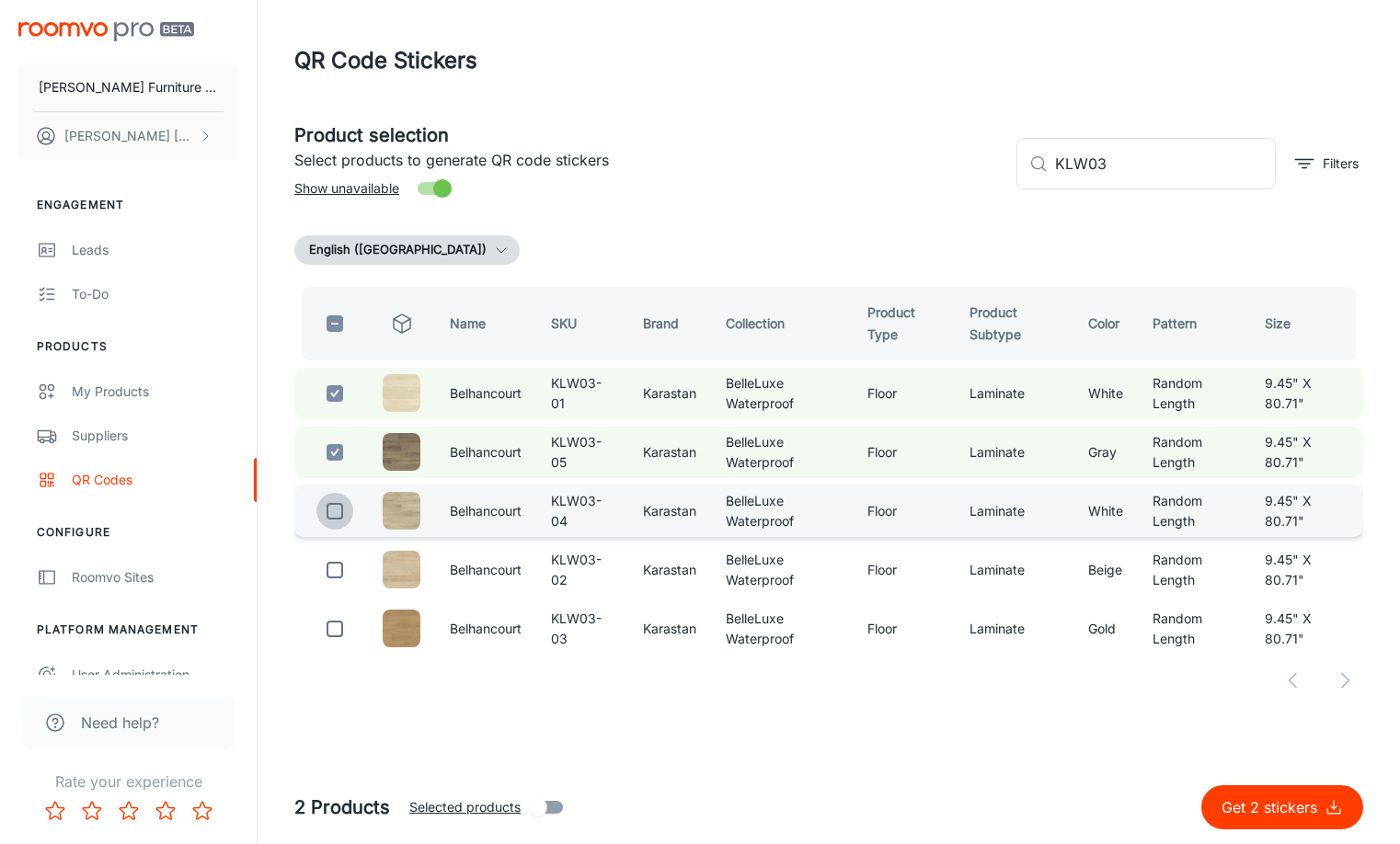
click at [334, 515] on input "checkbox" at bounding box center [335, 511] width 37 height 37
checkbox input "true"
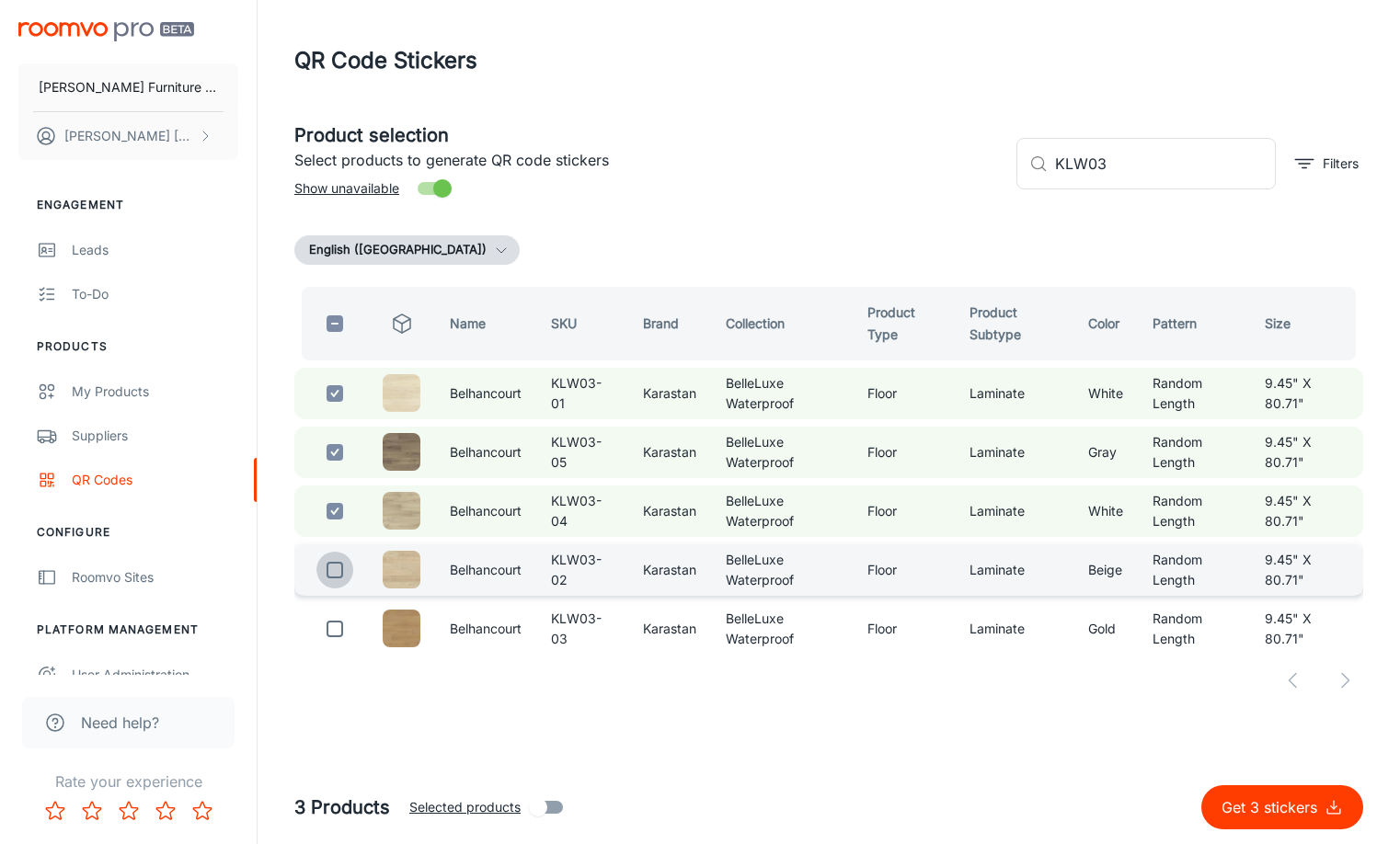
click at [336, 570] on input "checkbox" at bounding box center [335, 570] width 37 height 37
checkbox input "true"
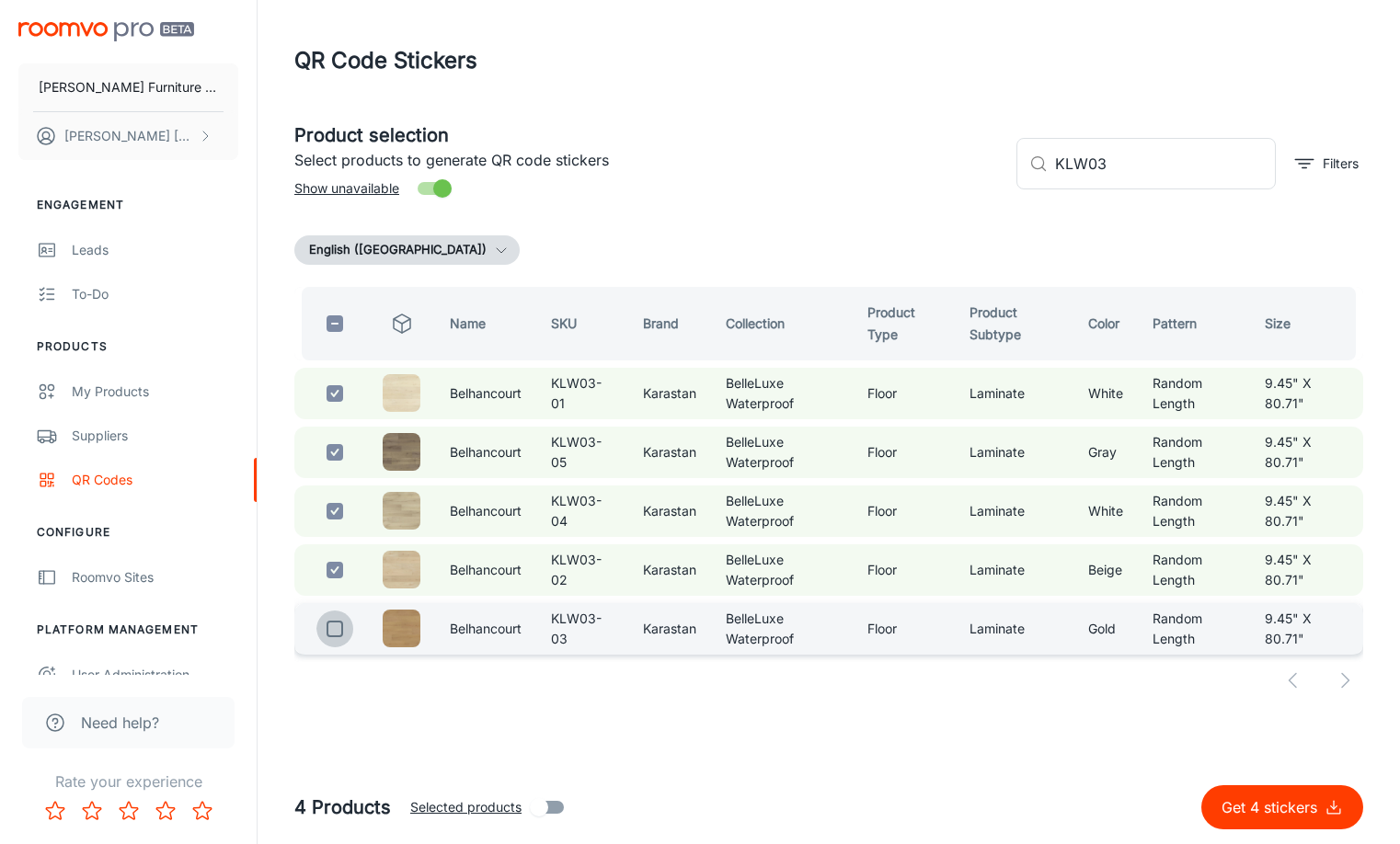
click at [329, 625] on input "checkbox" at bounding box center [335, 629] width 37 height 37
checkbox input "true"
click at [1296, 817] on p "Get 5 stickers" at bounding box center [1273, 807] width 103 height 22
checkbox input "false"
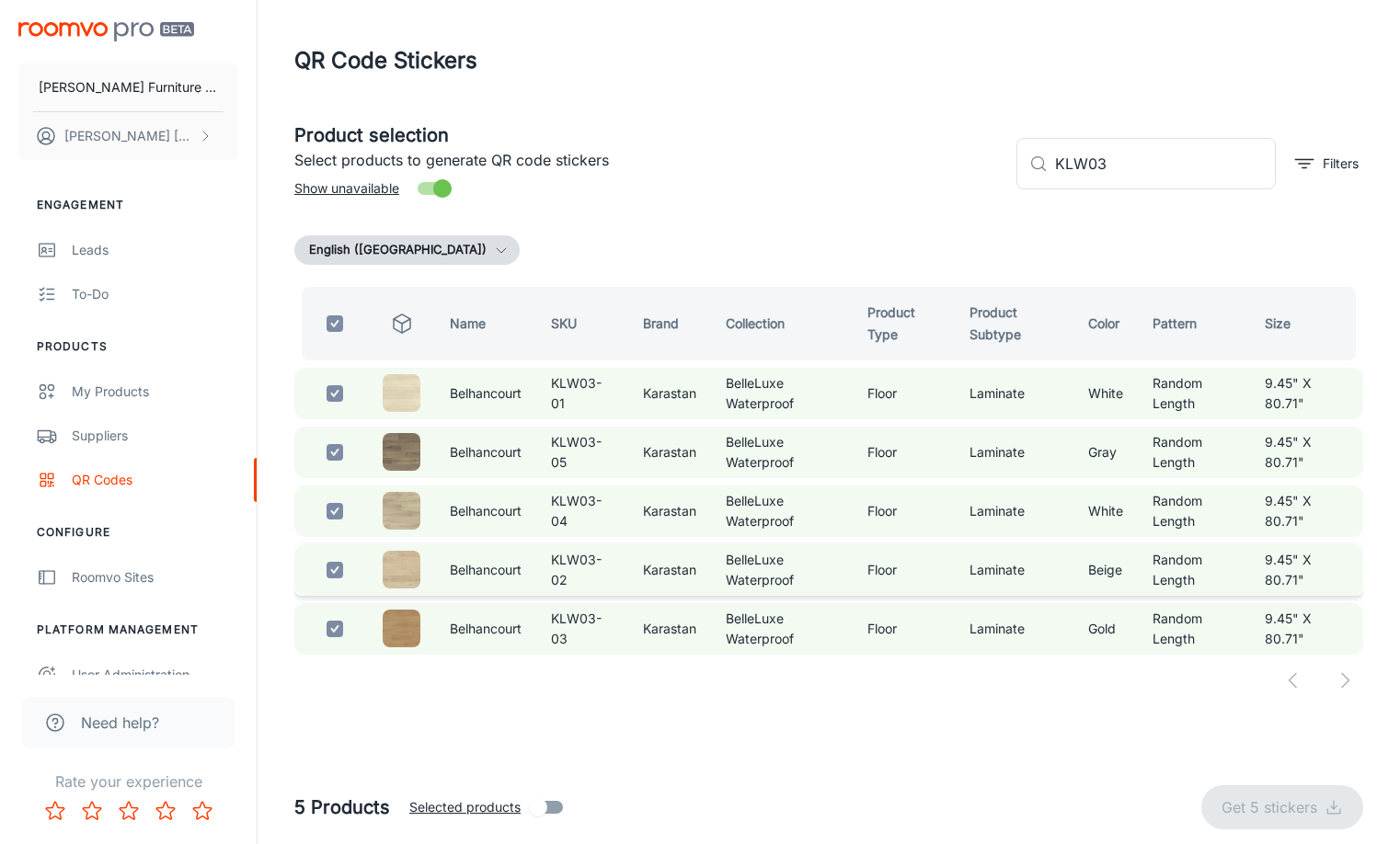
checkbox input "false"
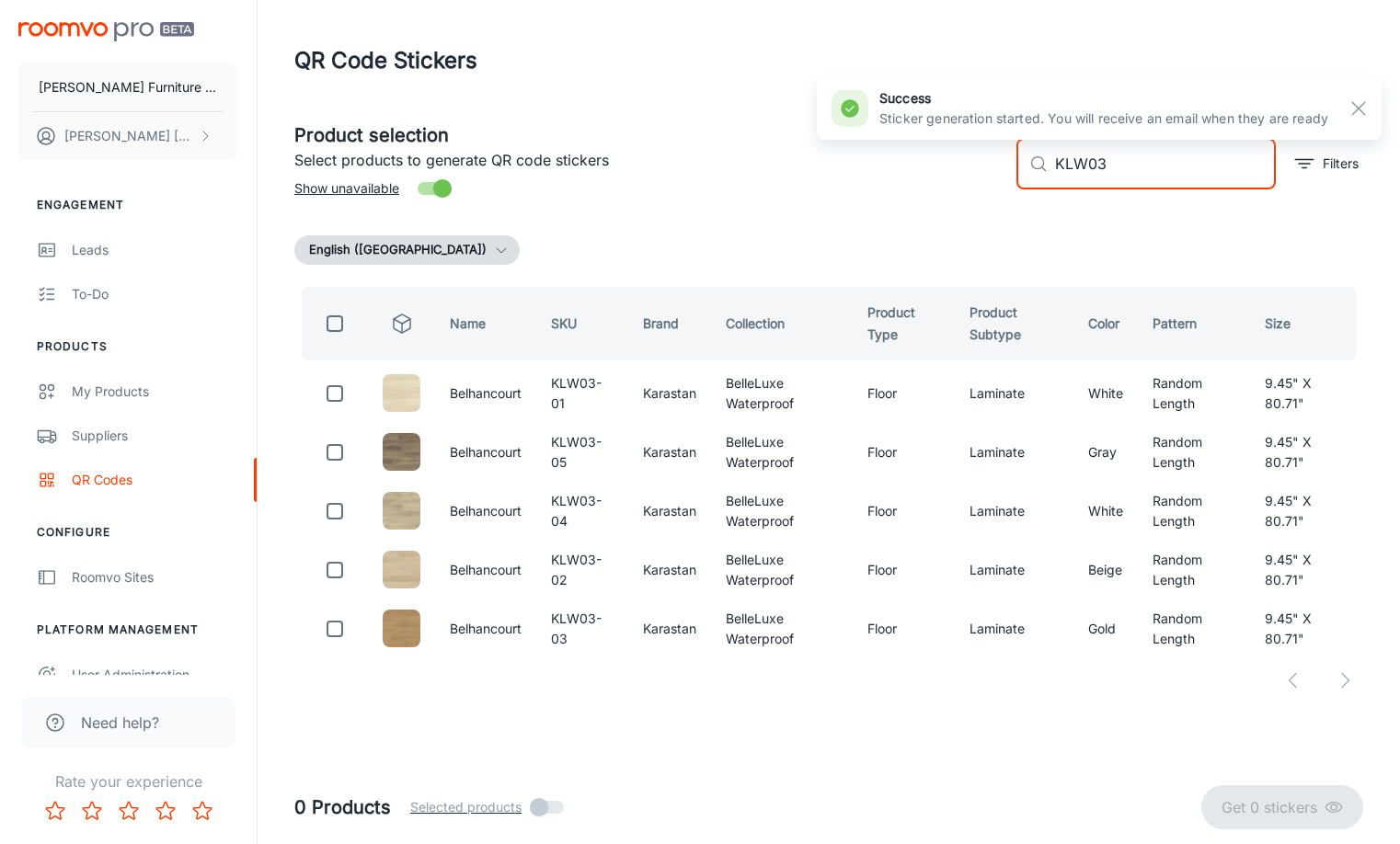
click at [1132, 160] on input "KLW03" at bounding box center [1165, 163] width 221 height 52
type input "KLW06"
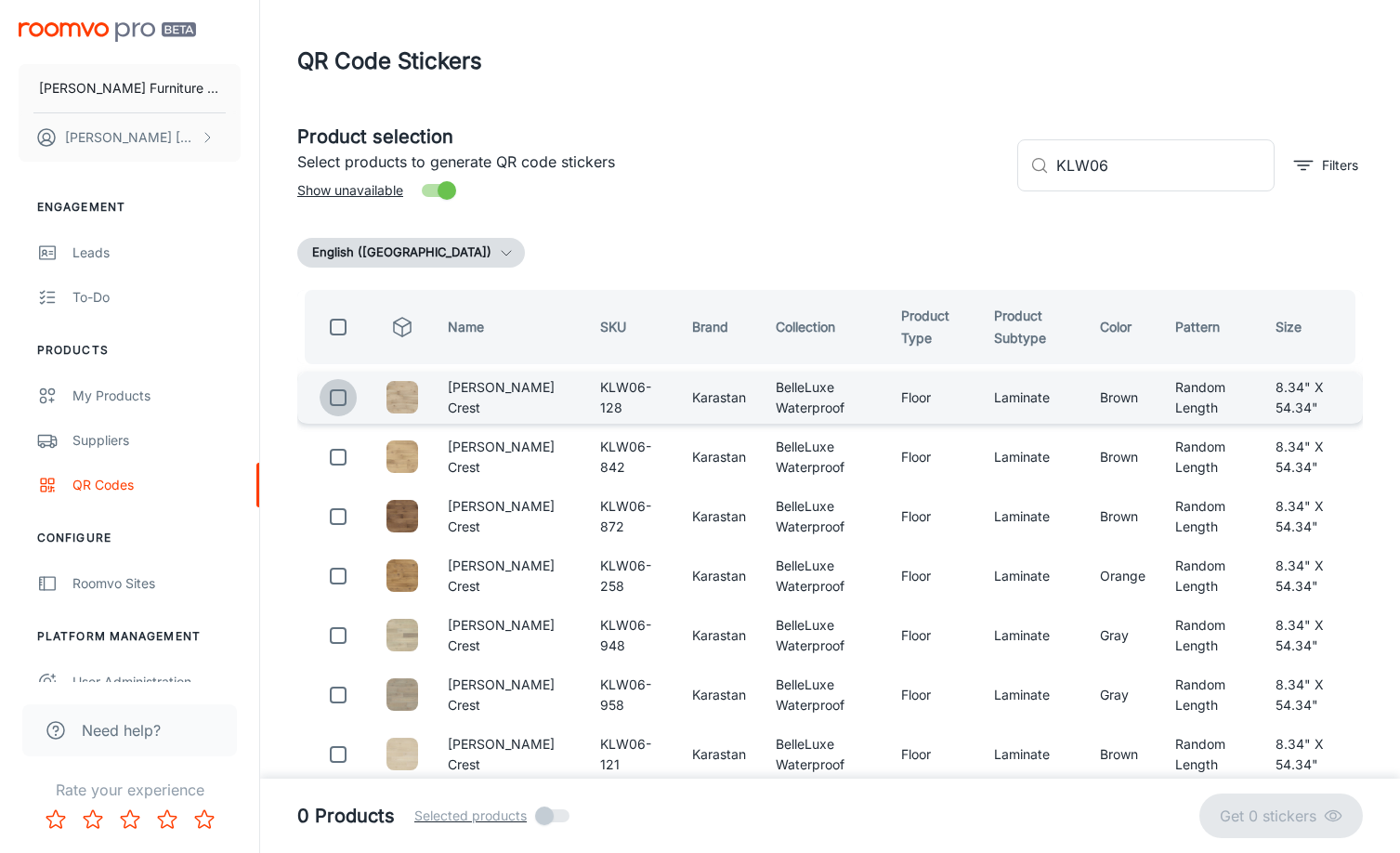
click at [335, 395] on input "checkbox" at bounding box center [338, 398] width 37 height 37
checkbox input "true"
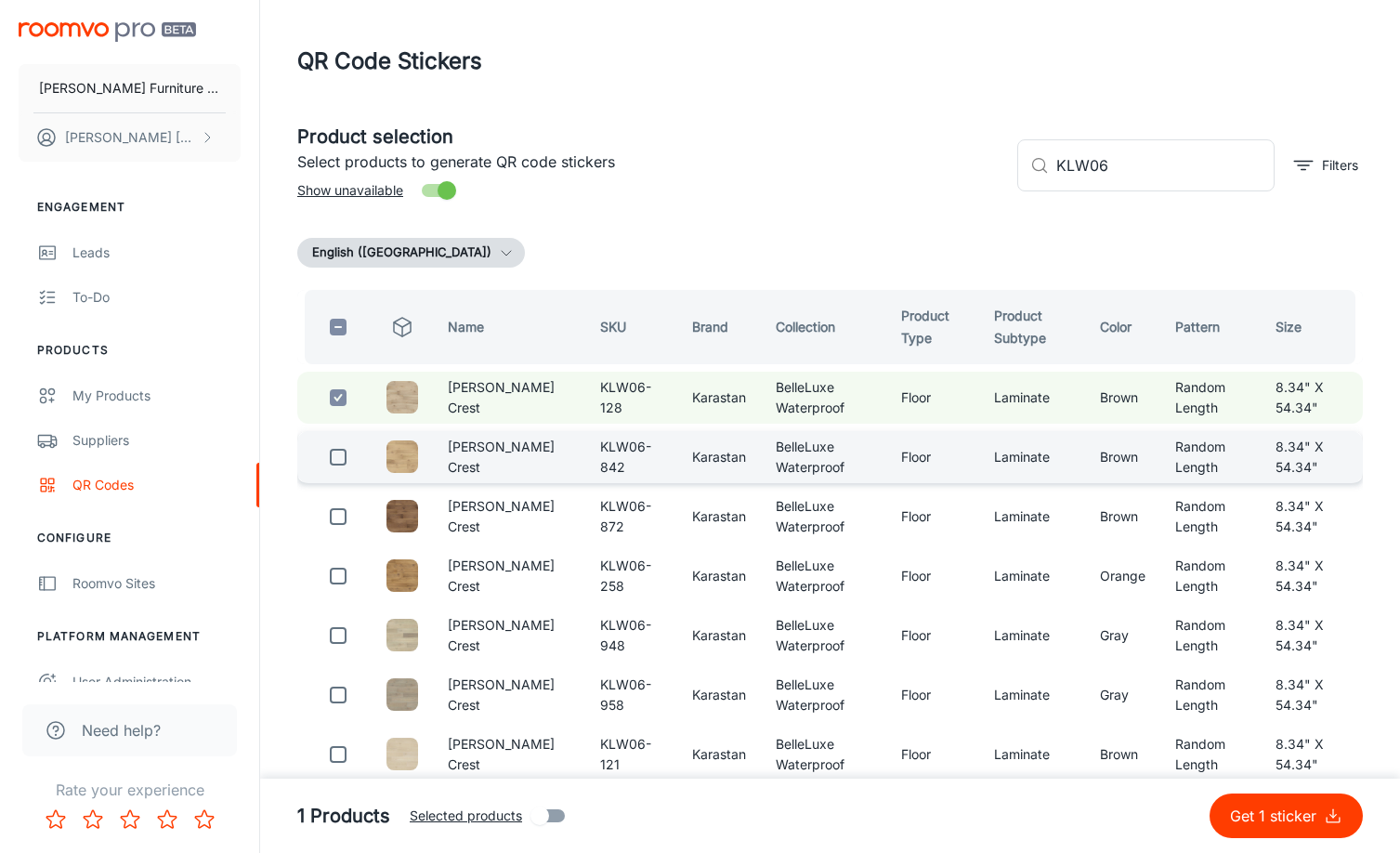
click at [334, 461] on input "checkbox" at bounding box center [338, 457] width 37 height 37
checkbox input "true"
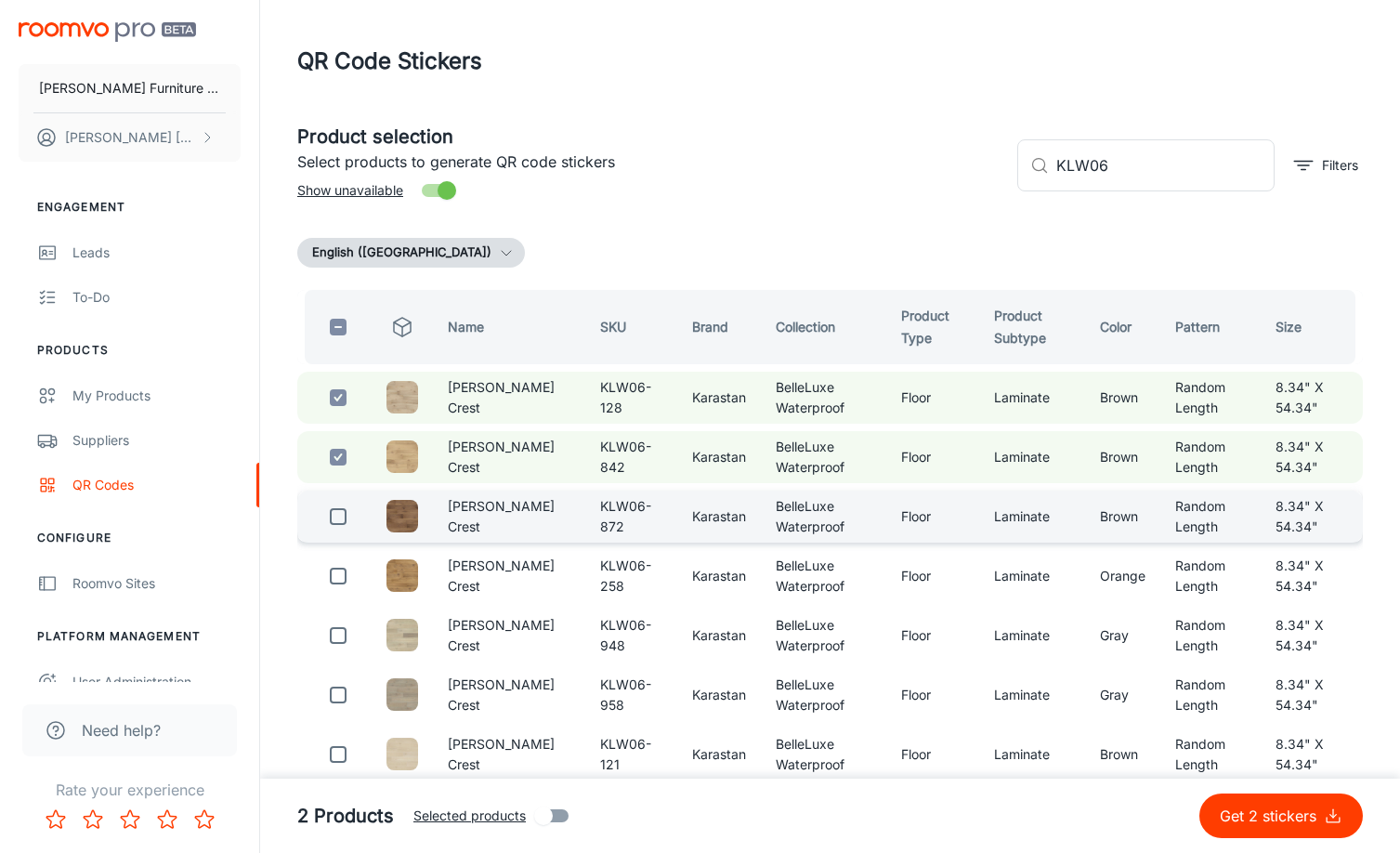
click at [335, 518] on input "checkbox" at bounding box center [338, 517] width 37 height 37
checkbox input "true"
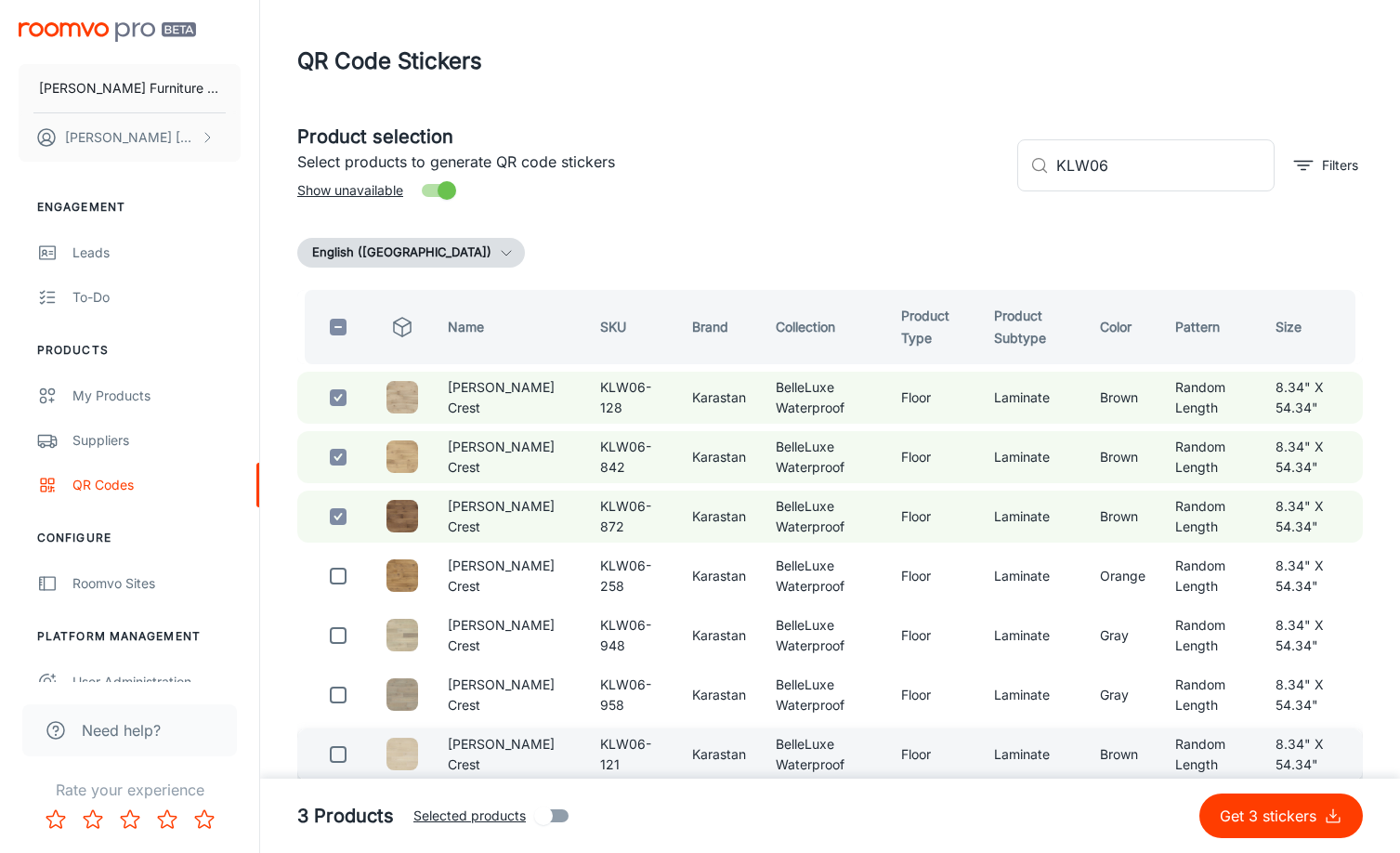
click at [342, 749] on input "checkbox" at bounding box center [338, 755] width 37 height 37
checkbox input "true"
click at [1269, 811] on p "Get 4 stickers" at bounding box center [1271, 816] width 104 height 23
checkbox input "false"
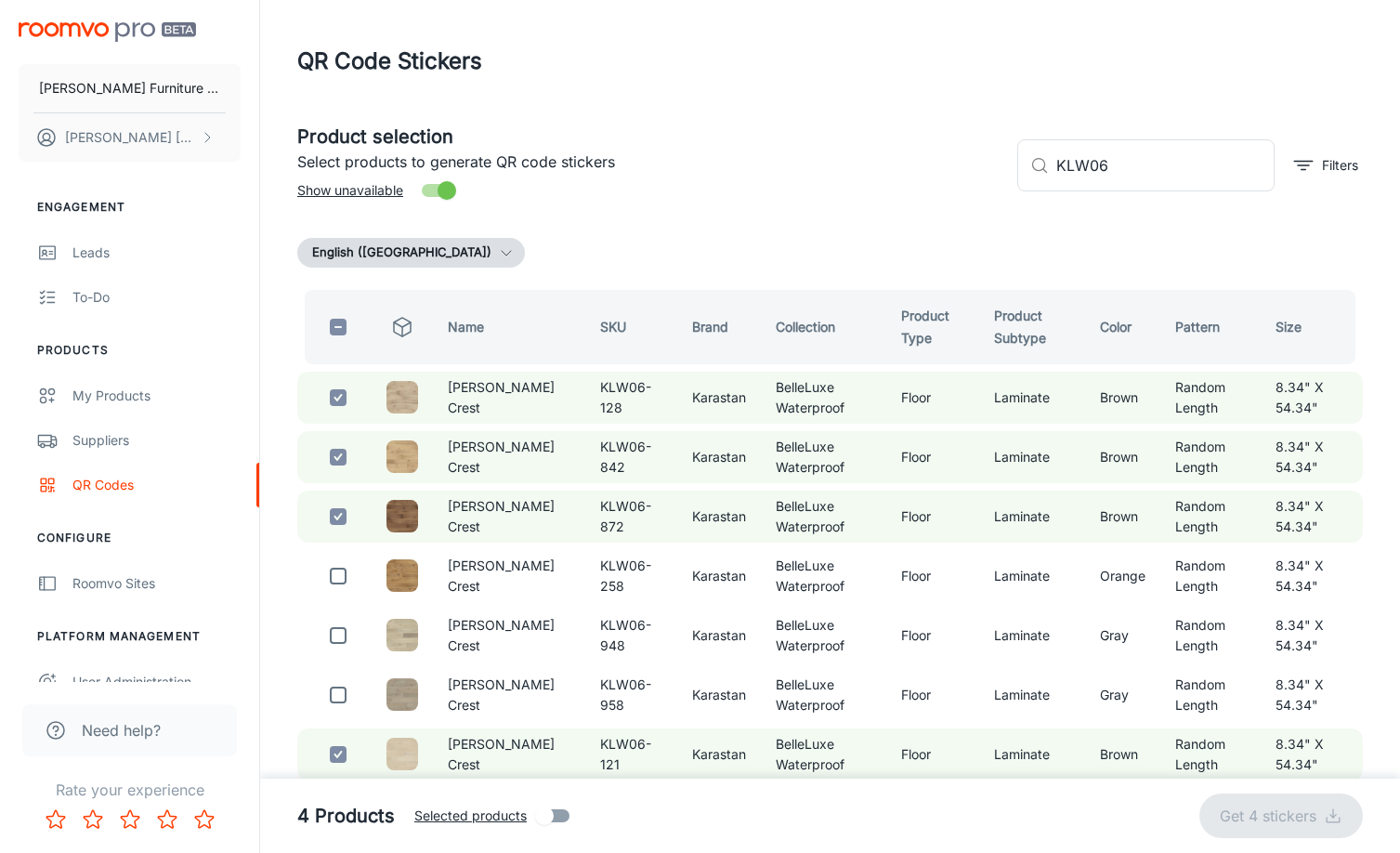
checkbox input "false"
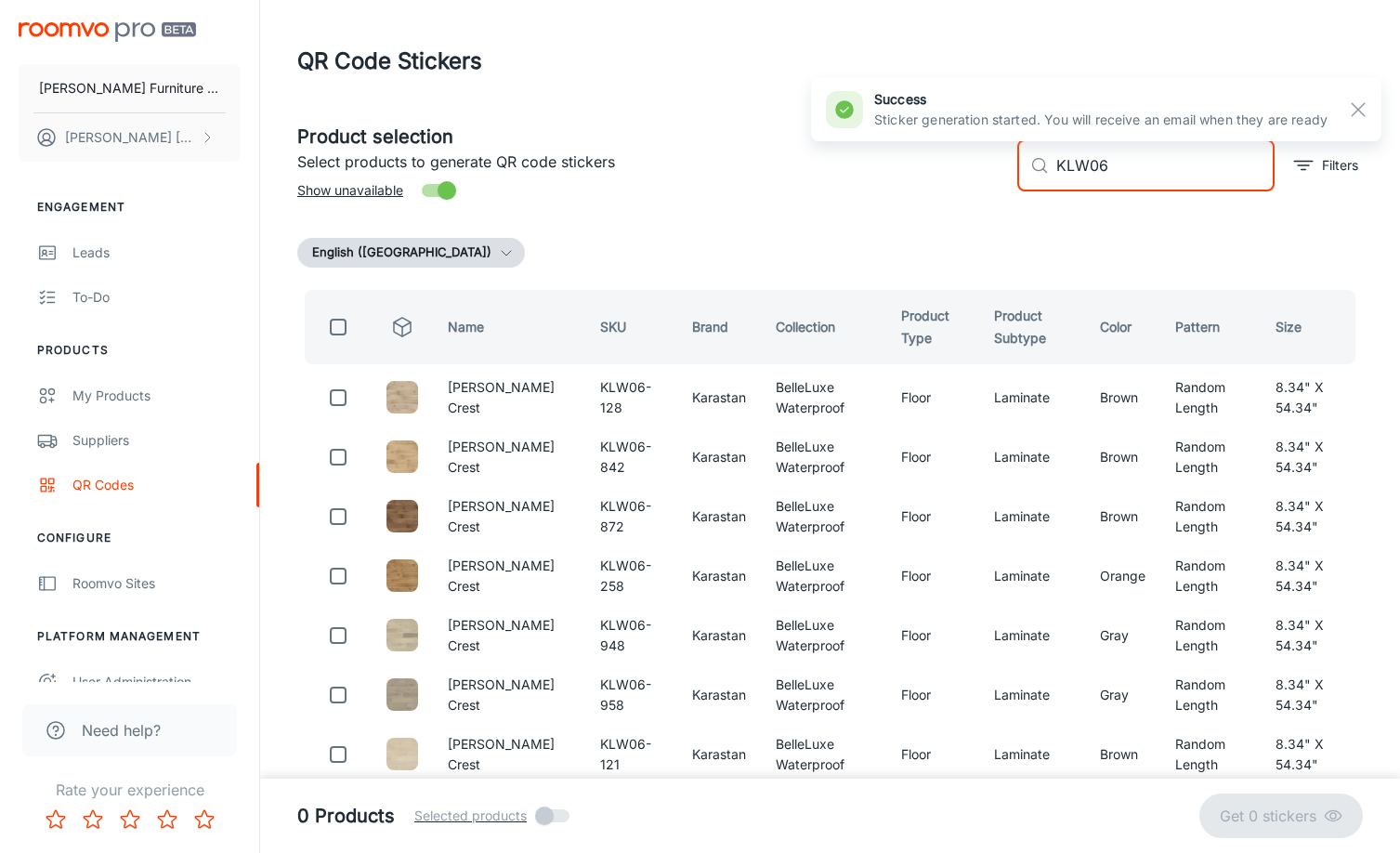
drag, startPoint x: 1124, startPoint y: 167, endPoint x: 928, endPoint y: 167, distance: 196.0
click at [928, 167] on div "Product selection Select products to generate QR code stickers Show unavailable…" at bounding box center [821, 158] width 1080 height 100
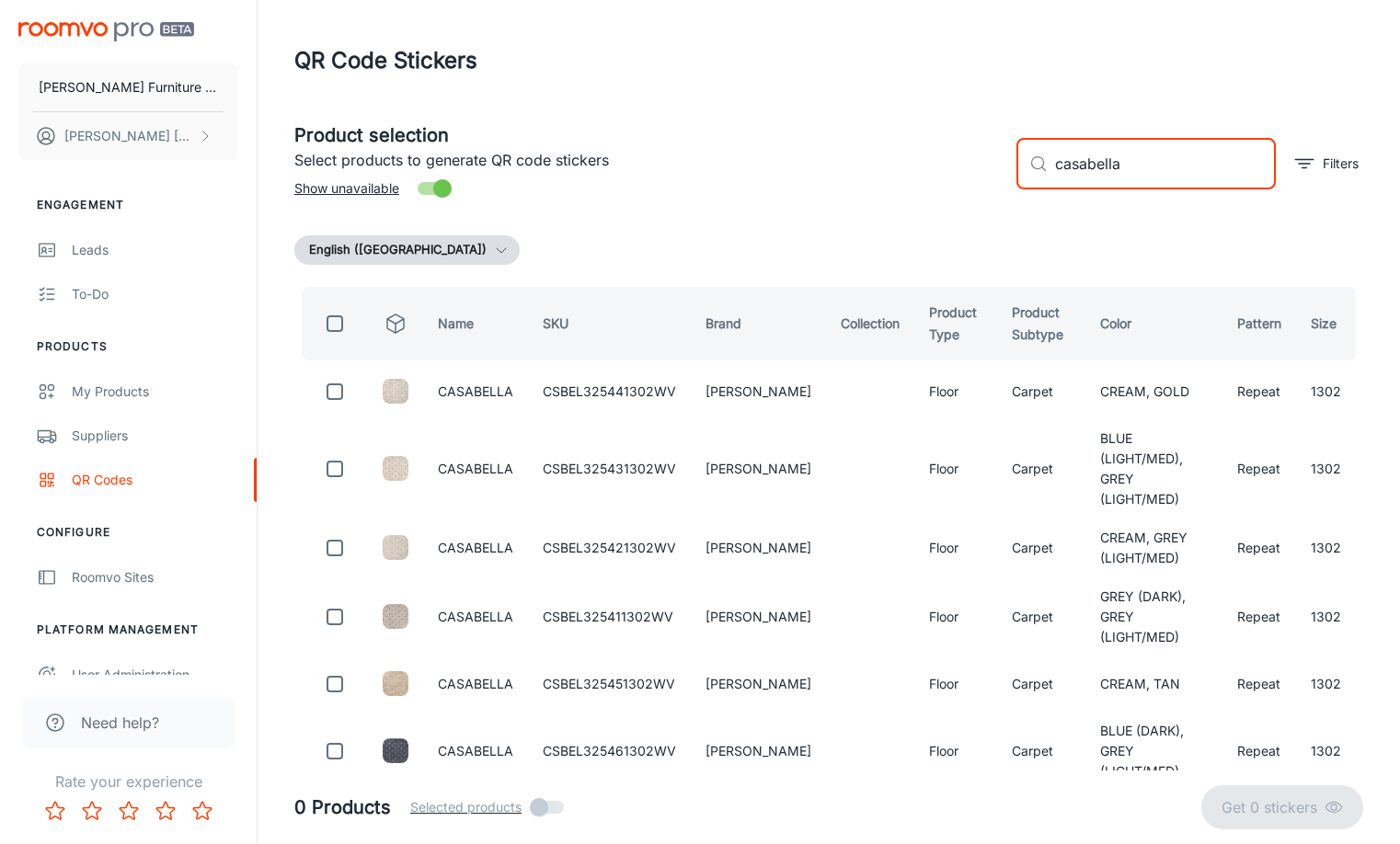
drag, startPoint x: 1124, startPoint y: 175, endPoint x: 990, endPoint y: 172, distance: 134.0
click at [990, 172] on div "Product selection Select products to generate QR code stickers Show unavailable…" at bounding box center [821, 157] width 1084 height 99
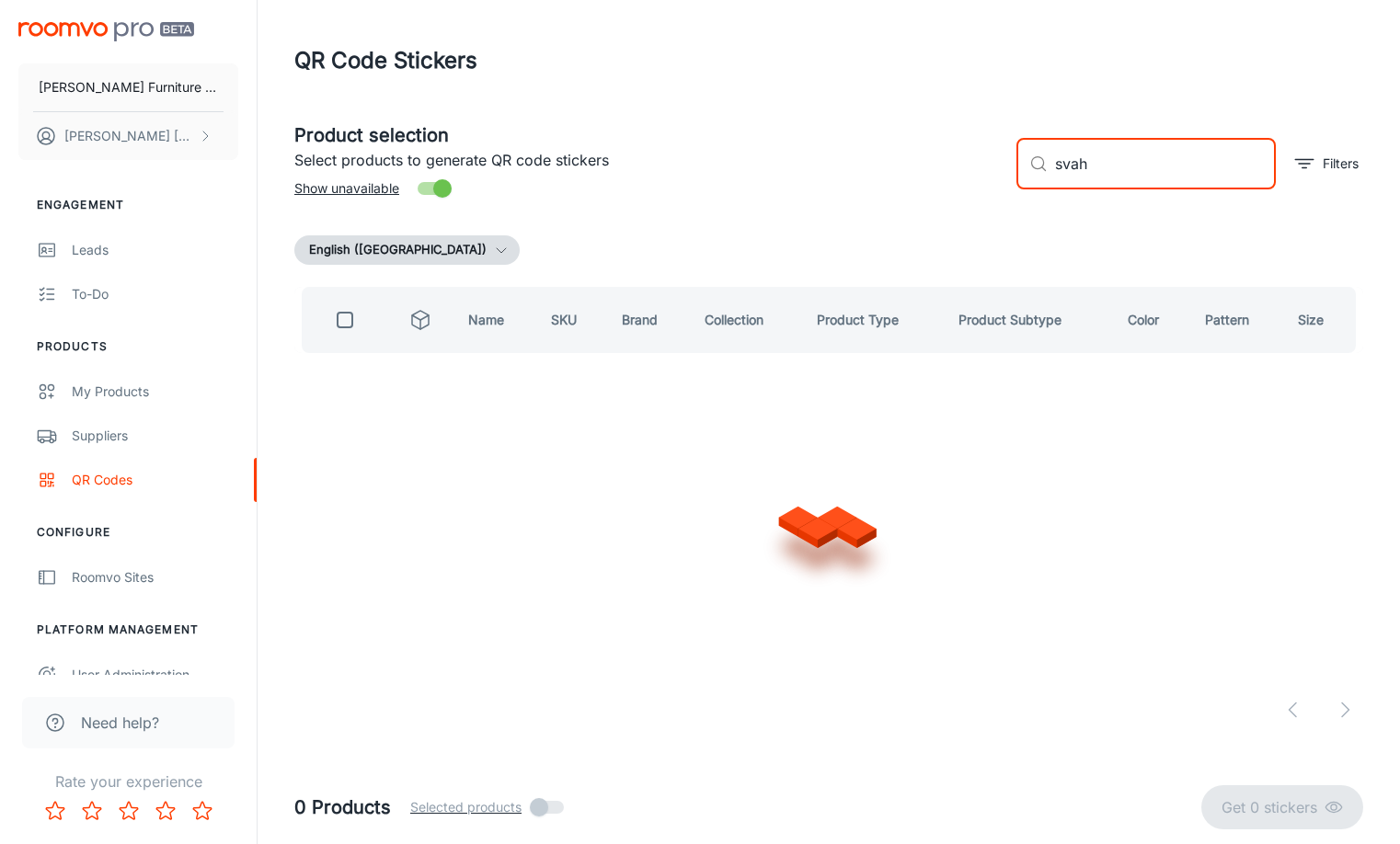
type input "svah"
checkbox input "true"
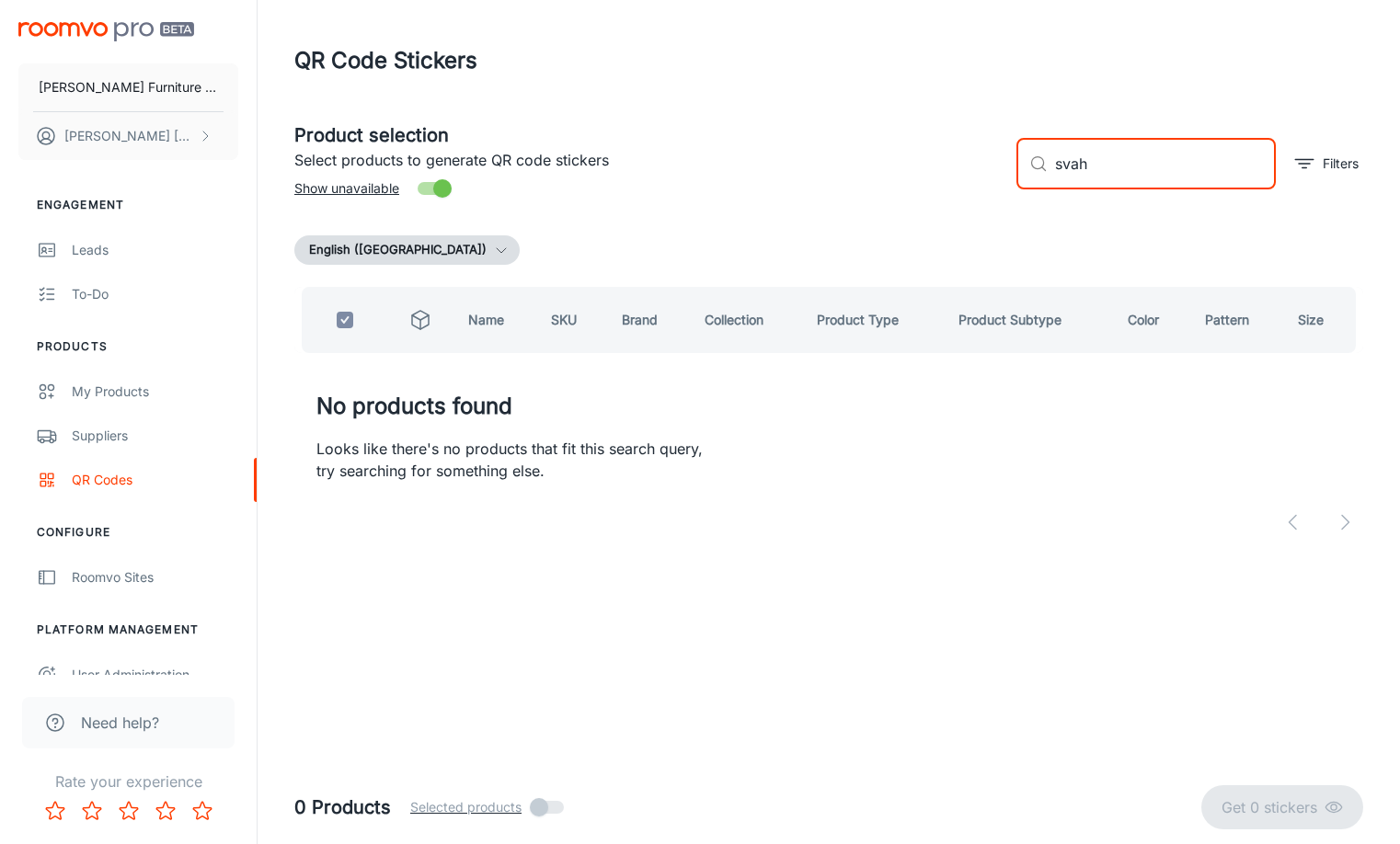
drag, startPoint x: 1130, startPoint y: 158, endPoint x: 1023, endPoint y: 167, distance: 107.4
click at [1023, 167] on div "​ svah ​" at bounding box center [1146, 163] width 260 height 52
type input "sonoma valley"
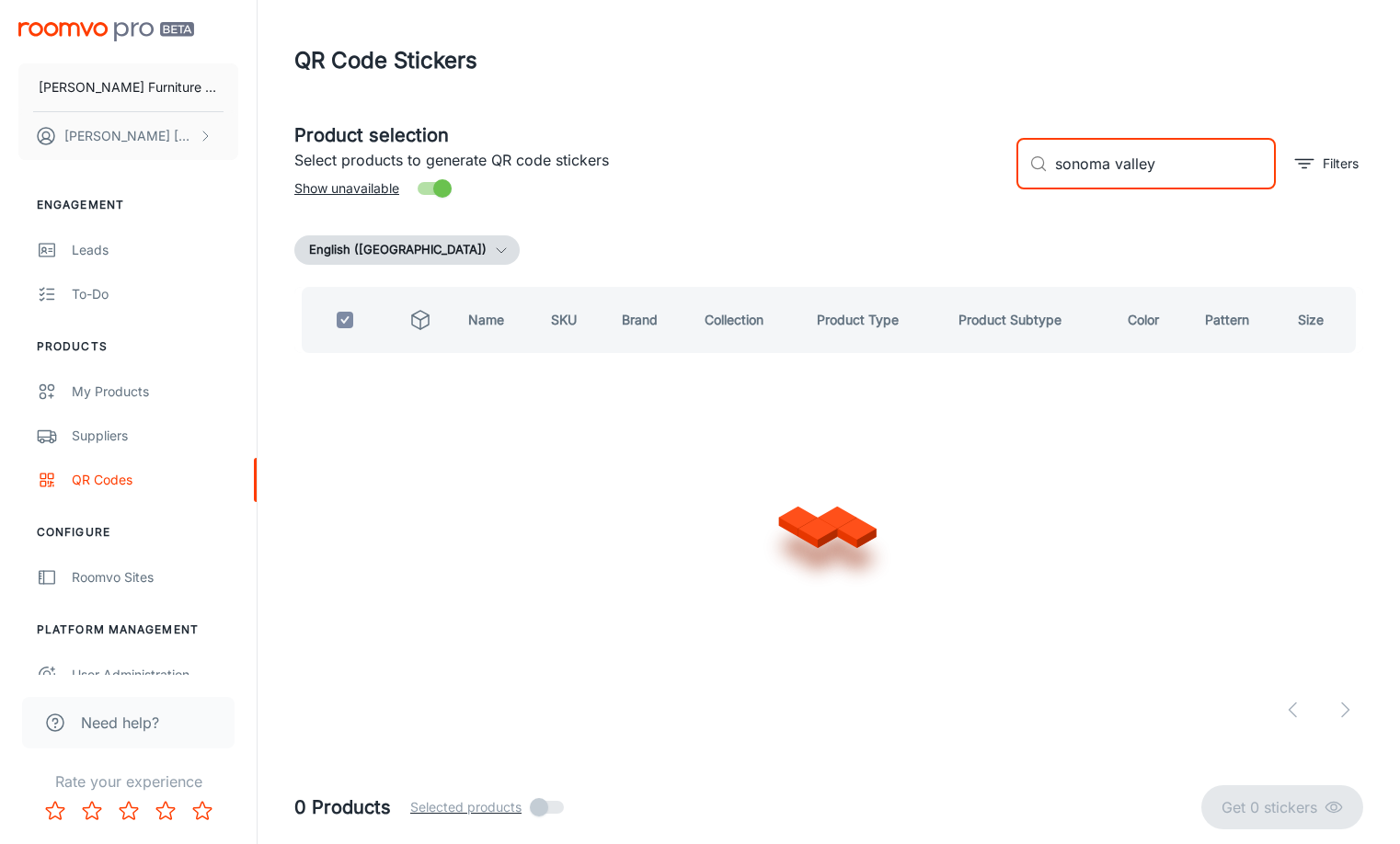
checkbox input "false"
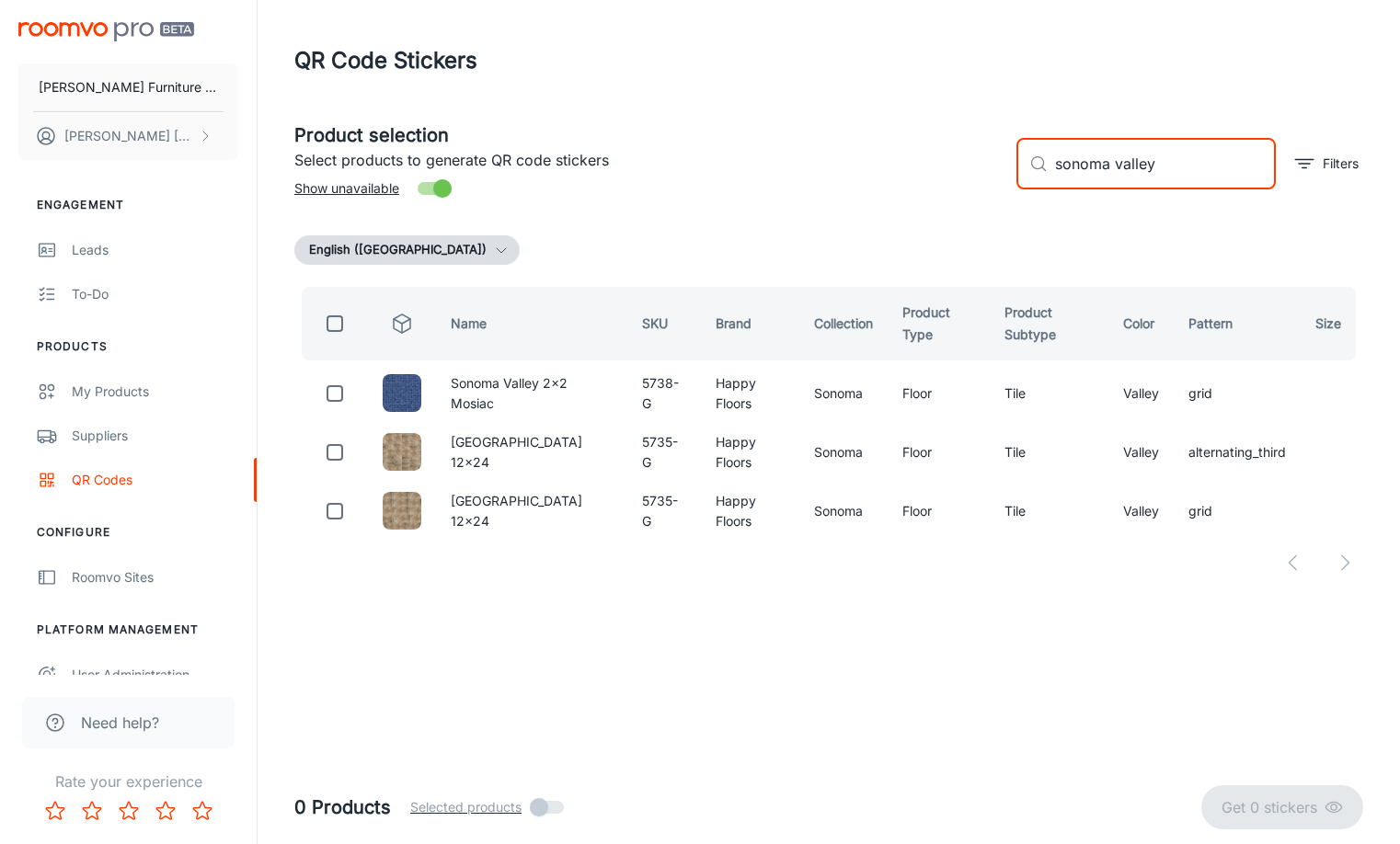
drag, startPoint x: 1167, startPoint y: 170, endPoint x: 1036, endPoint y: 177, distance: 131.2
click at [1036, 177] on div "​ sonoma valley ​" at bounding box center [1146, 163] width 260 height 52
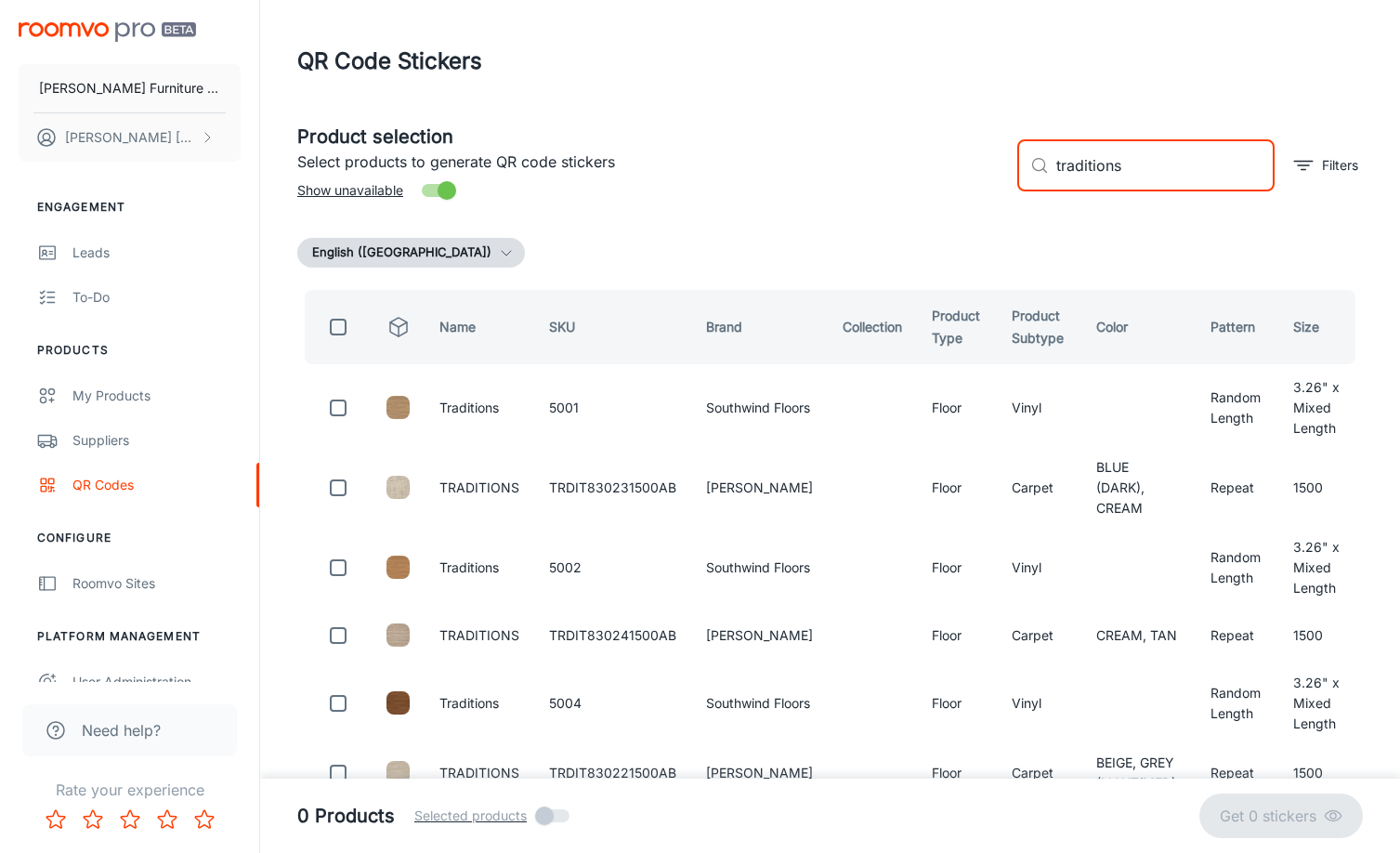
drag, startPoint x: 1156, startPoint y: 170, endPoint x: 987, endPoint y: 165, distance: 169.1
click at [987, 165] on div "Product selection Select products to generate QR code stickers Show unavailable…" at bounding box center [821, 158] width 1080 height 100
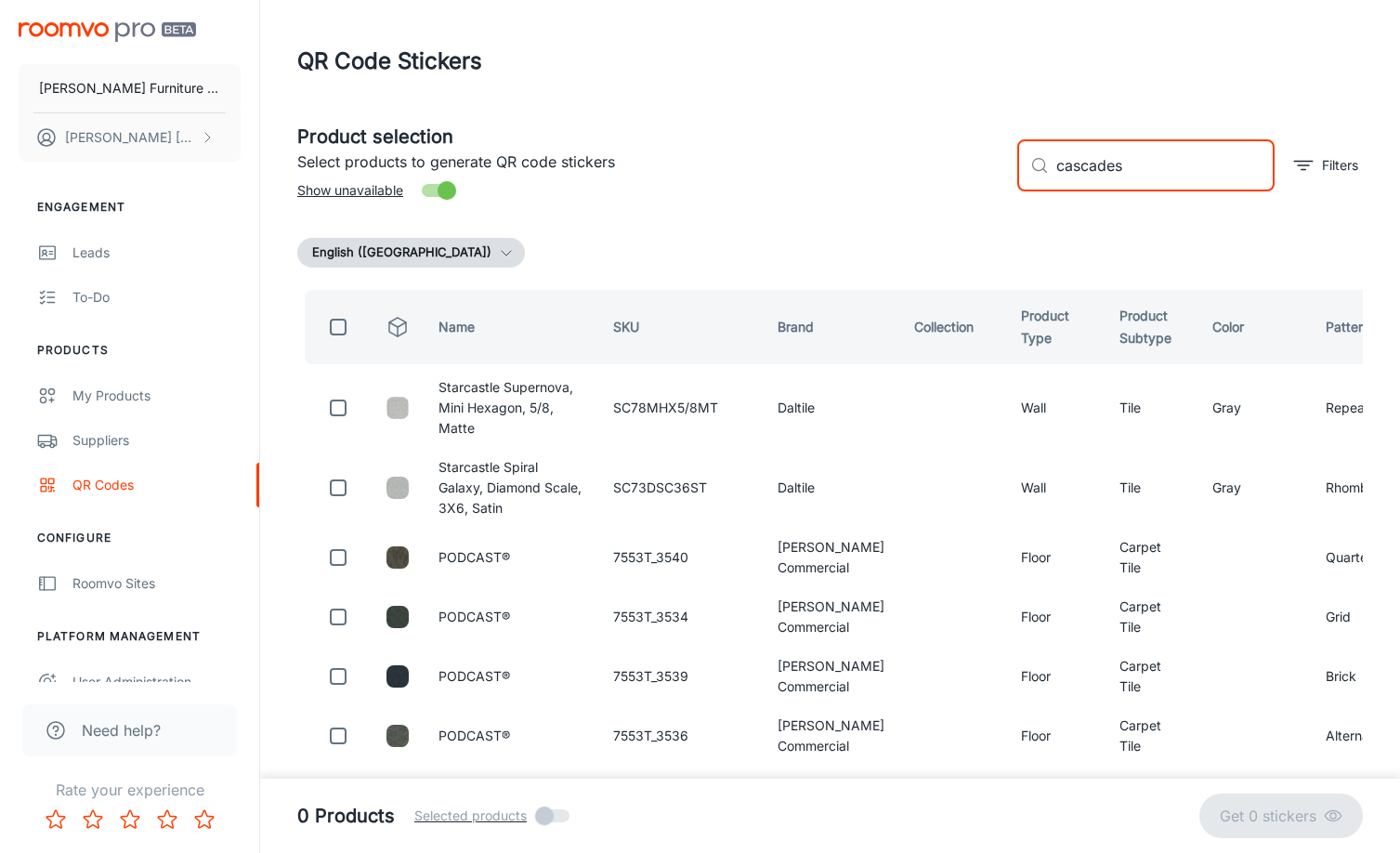
type input "cascades"
